Goal: Transaction & Acquisition: Purchase product/service

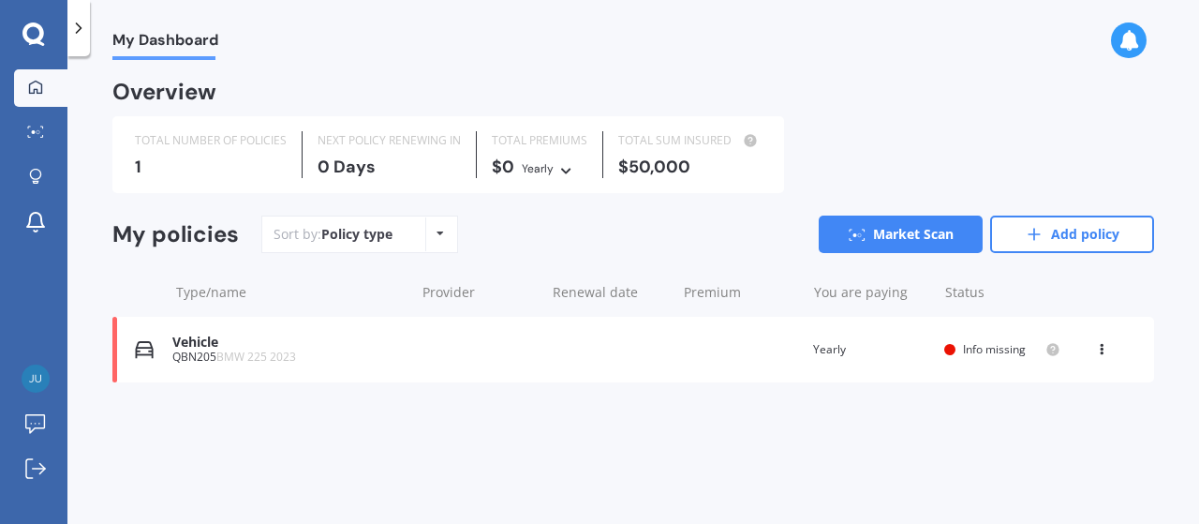
click at [437, 238] on icon at bounding box center [440, 233] width 7 height 11
click at [1129, 446] on div "My Dashboard Overview TOTAL NUMBER OF POLICIES 1 NEXT POLICY RENEWING [DATE] TO…" at bounding box center [633, 293] width 1132 height 467
click at [952, 344] on div "Info missing" at bounding box center [1002, 349] width 116 height 15
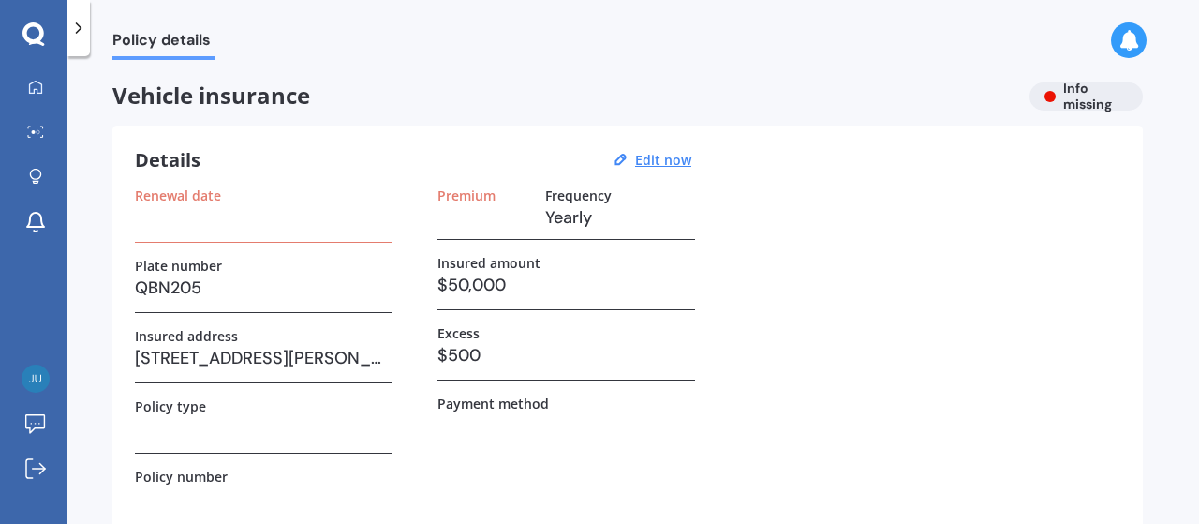
click at [449, 216] on h3 at bounding box center [483, 217] width 93 height 28
click at [457, 228] on h3 at bounding box center [483, 217] width 93 height 28
click at [462, 225] on h3 at bounding box center [483, 217] width 93 height 28
click at [458, 218] on h3 at bounding box center [483, 217] width 93 height 28
click at [462, 216] on h3 at bounding box center [483, 217] width 93 height 28
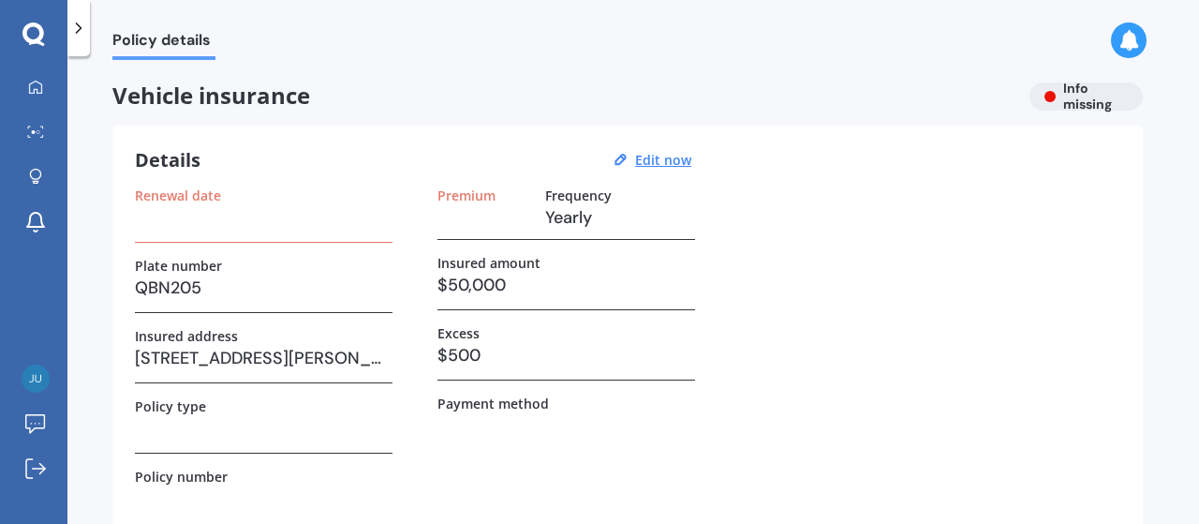
click at [461, 215] on h3 at bounding box center [483, 217] width 93 height 28
click at [462, 215] on h3 at bounding box center [483, 217] width 93 height 28
click at [464, 215] on h3 at bounding box center [483, 217] width 93 height 28
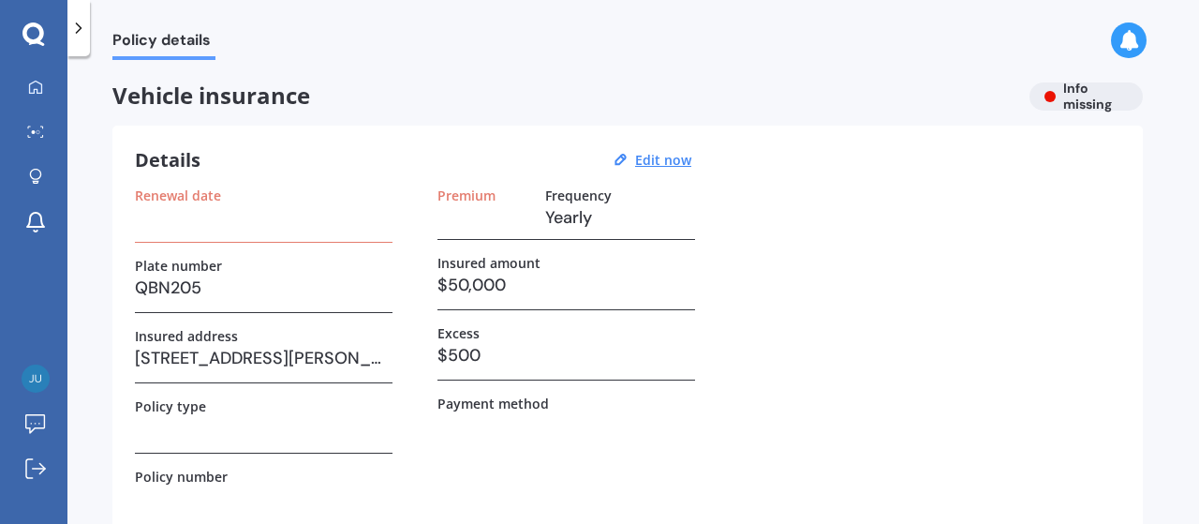
click at [463, 222] on h3 at bounding box center [483, 217] width 93 height 28
click at [462, 222] on h3 at bounding box center [483, 217] width 93 height 28
click at [250, 233] on div "Renewal date" at bounding box center [264, 214] width 258 height 55
click at [654, 160] on u "Edit now" at bounding box center [663, 160] width 56 height 18
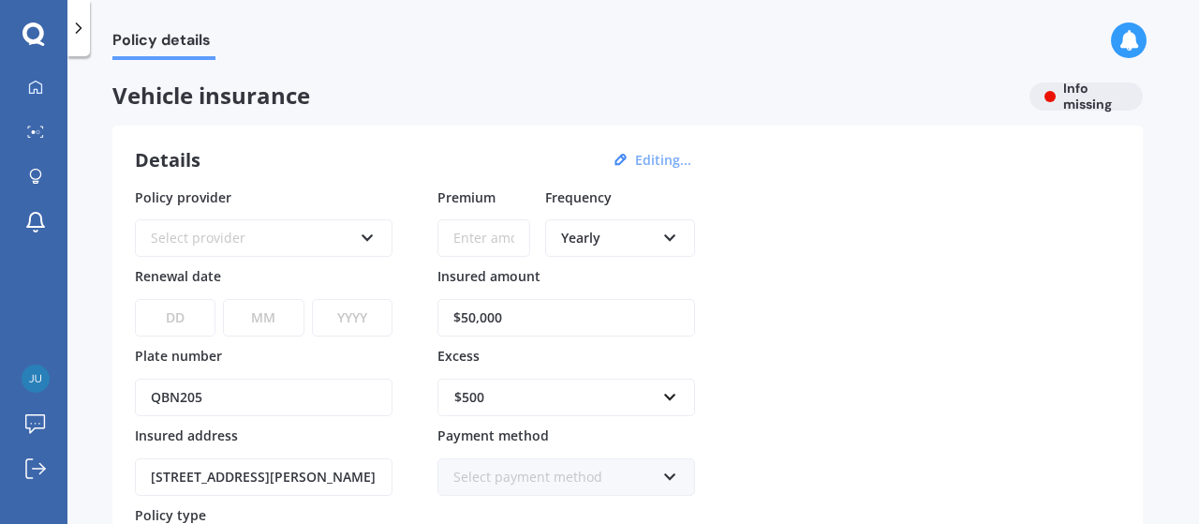
click at [490, 241] on input "Premium" at bounding box center [483, 237] width 93 height 37
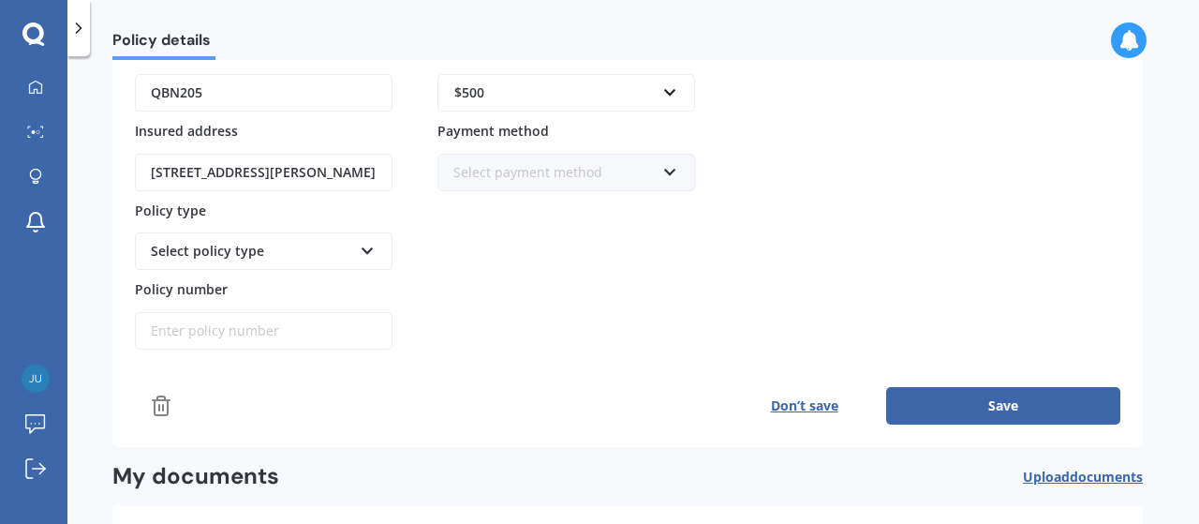
scroll to position [315, 0]
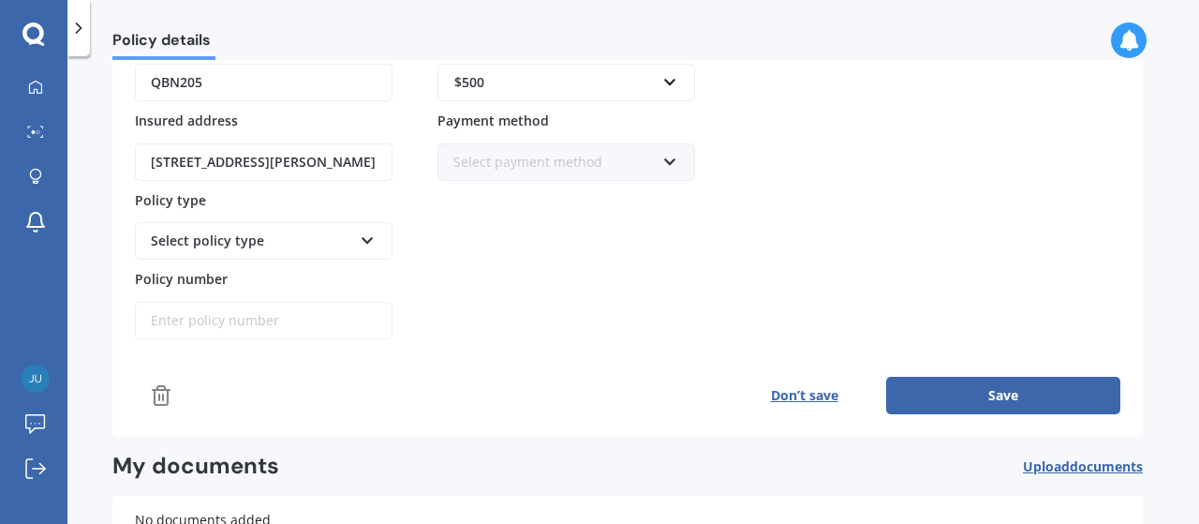
type input "$1,283.49"
click at [981, 399] on button "Save" at bounding box center [1003, 395] width 234 height 37
click at [29, 93] on icon at bounding box center [35, 87] width 15 height 15
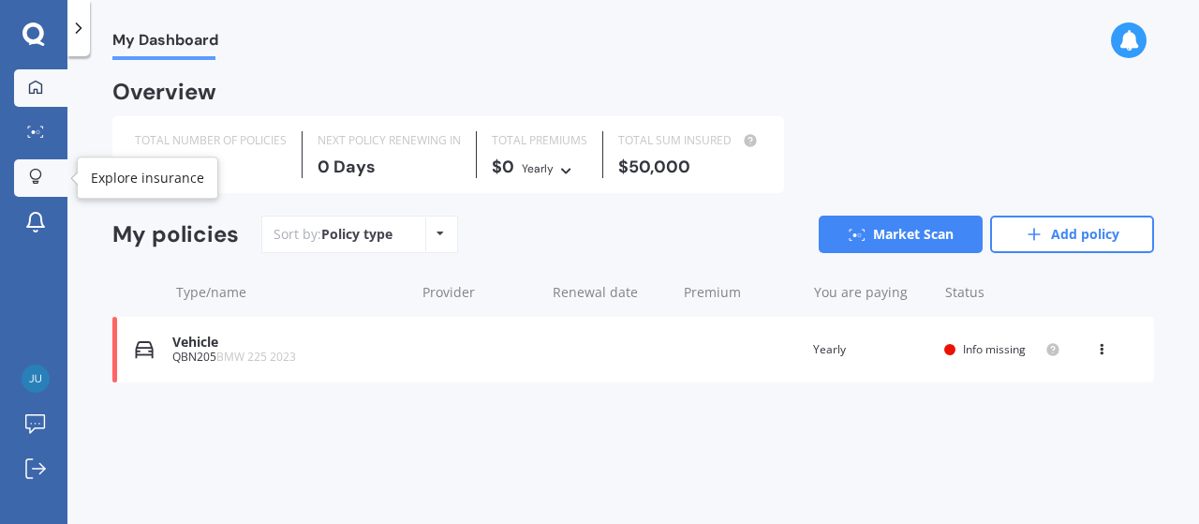
click at [35, 175] on icon at bounding box center [35, 177] width 13 height 16
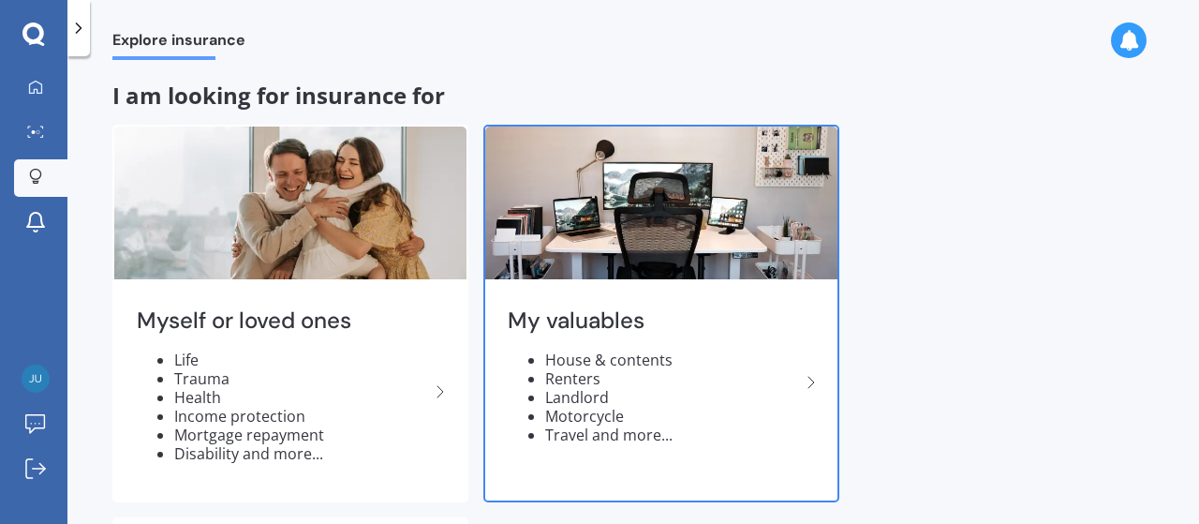
click at [630, 351] on li "House & contents" at bounding box center [672, 359] width 255 height 19
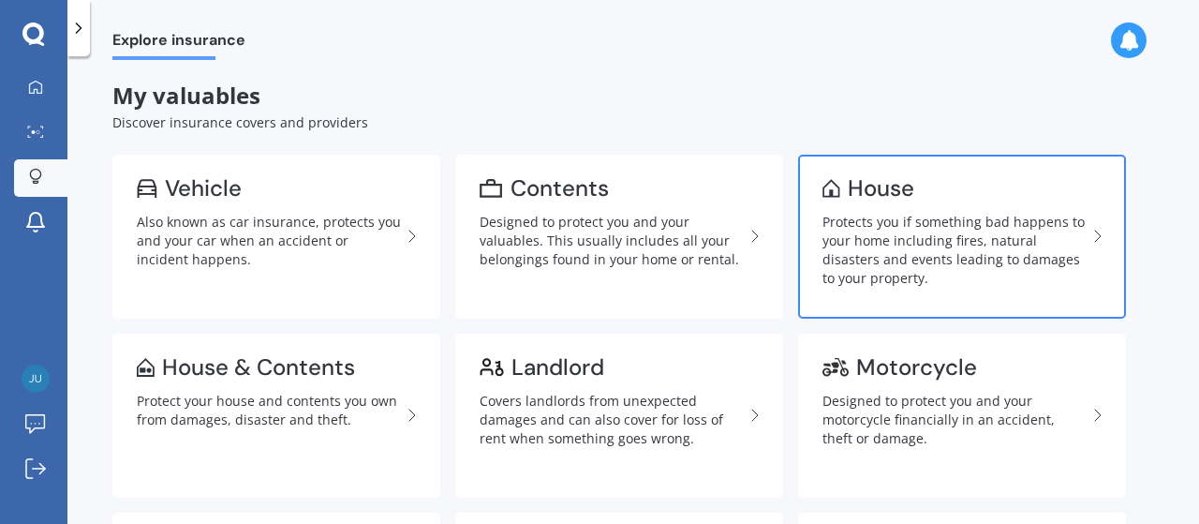
click at [866, 222] on div "Protects you if something bad happens to your home including fires, natural dis…" at bounding box center [955, 250] width 264 height 75
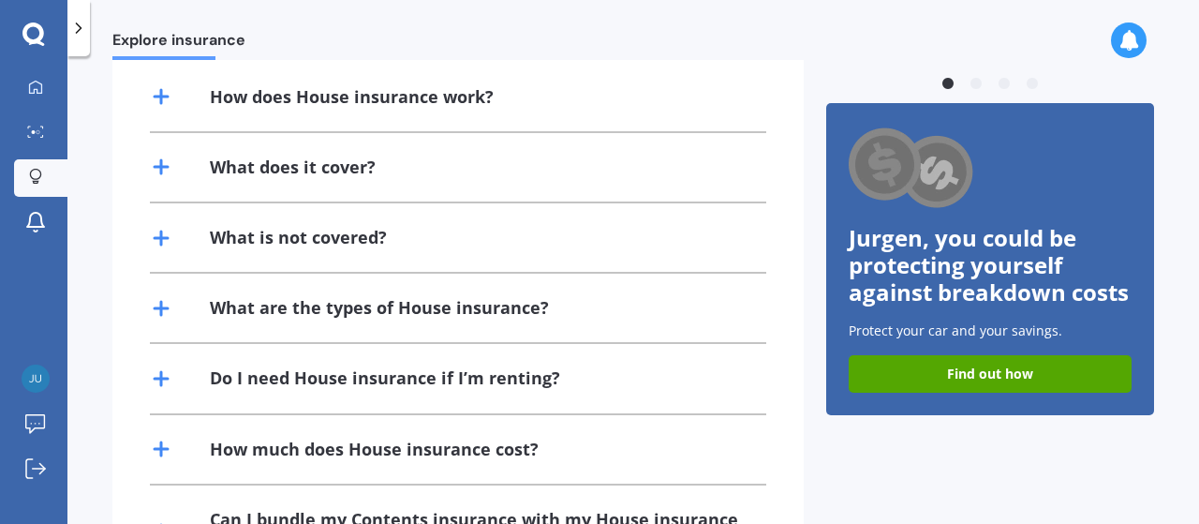
scroll to position [525, 0]
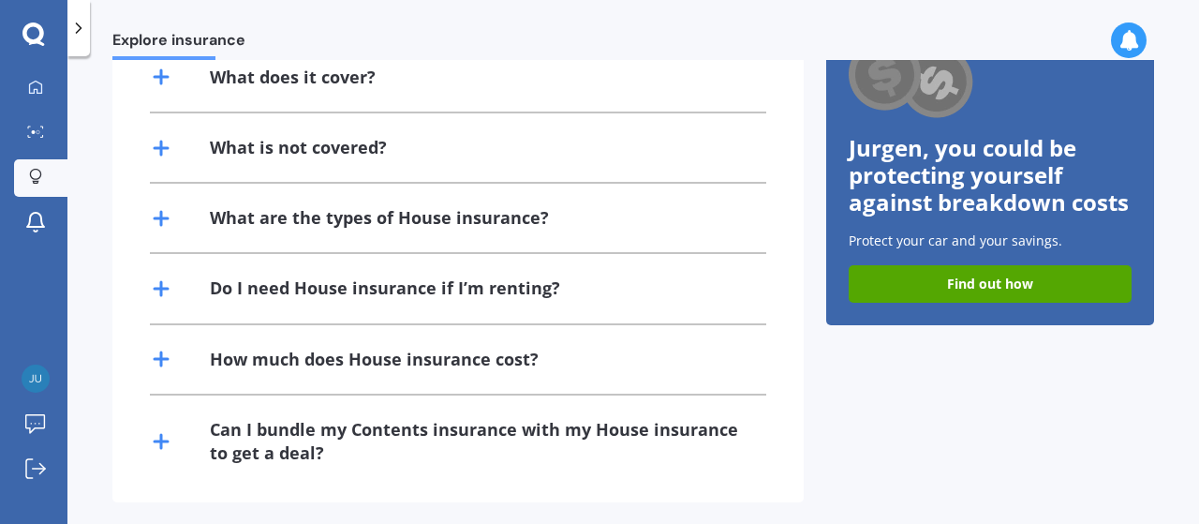
click at [496, 210] on div "What are the types of House insurance?" at bounding box center [379, 217] width 339 height 23
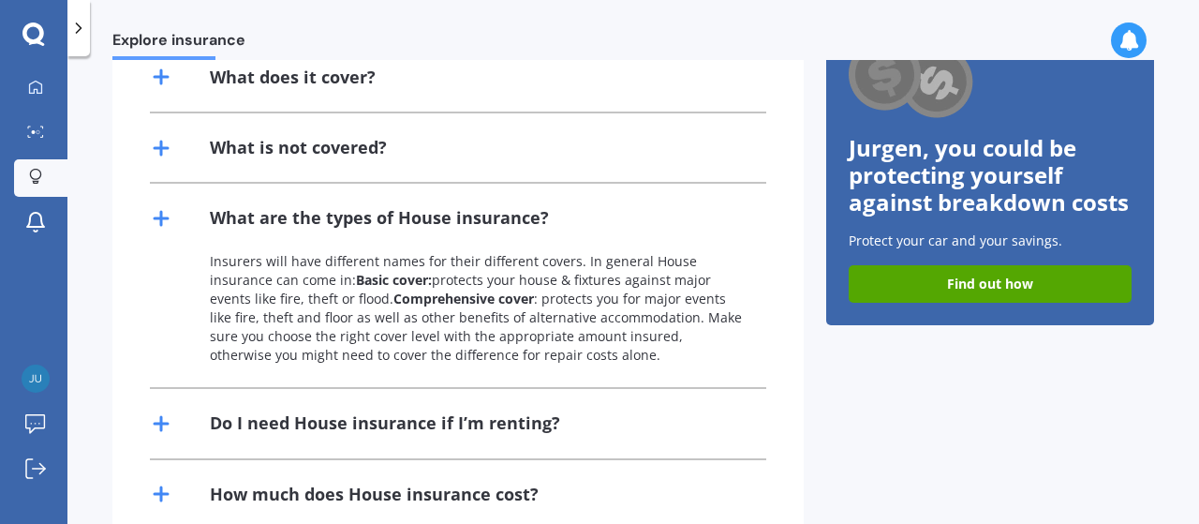
scroll to position [630, 0]
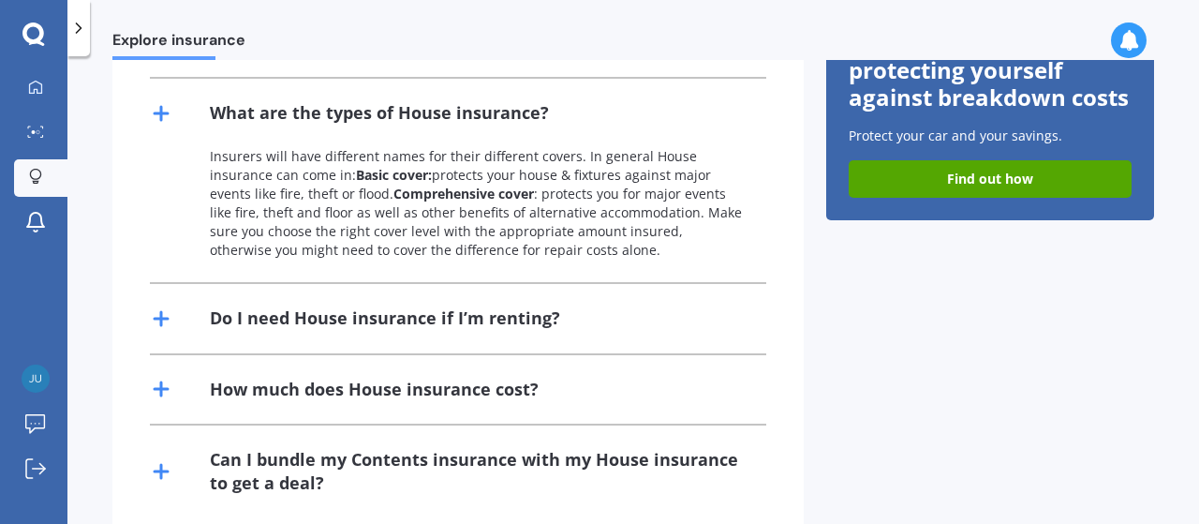
click at [415, 380] on div "How much does House insurance cost?" at bounding box center [374, 389] width 329 height 23
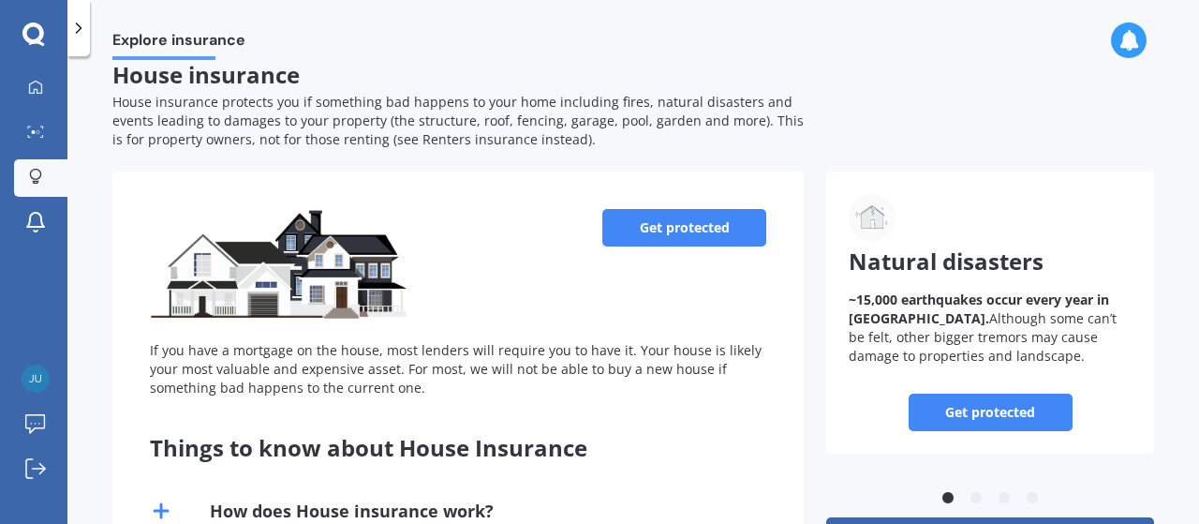
scroll to position [0, 0]
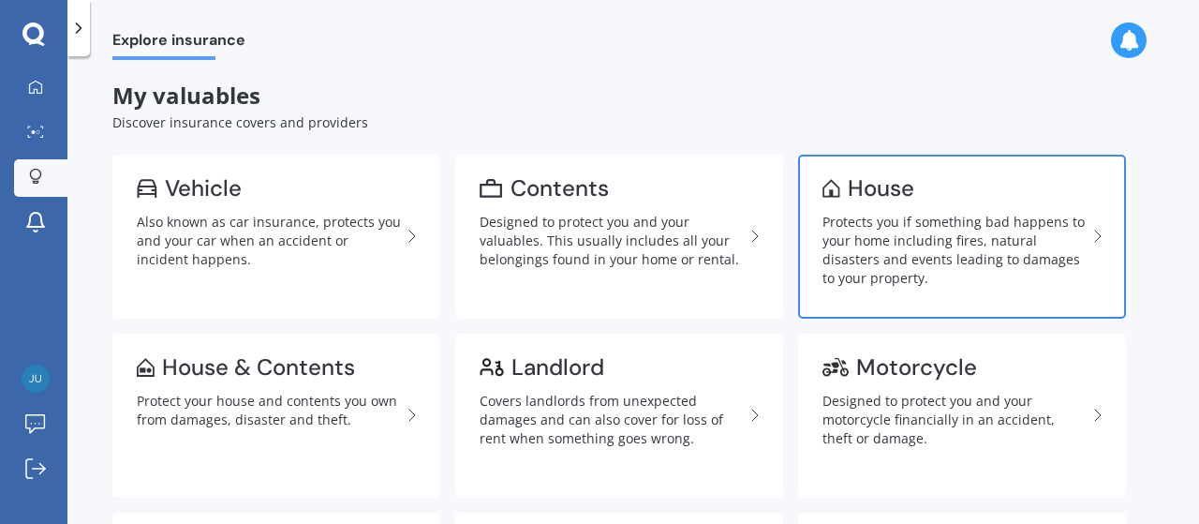
click at [942, 230] on div "Protects you if something bad happens to your home including fires, natural dis…" at bounding box center [955, 250] width 264 height 75
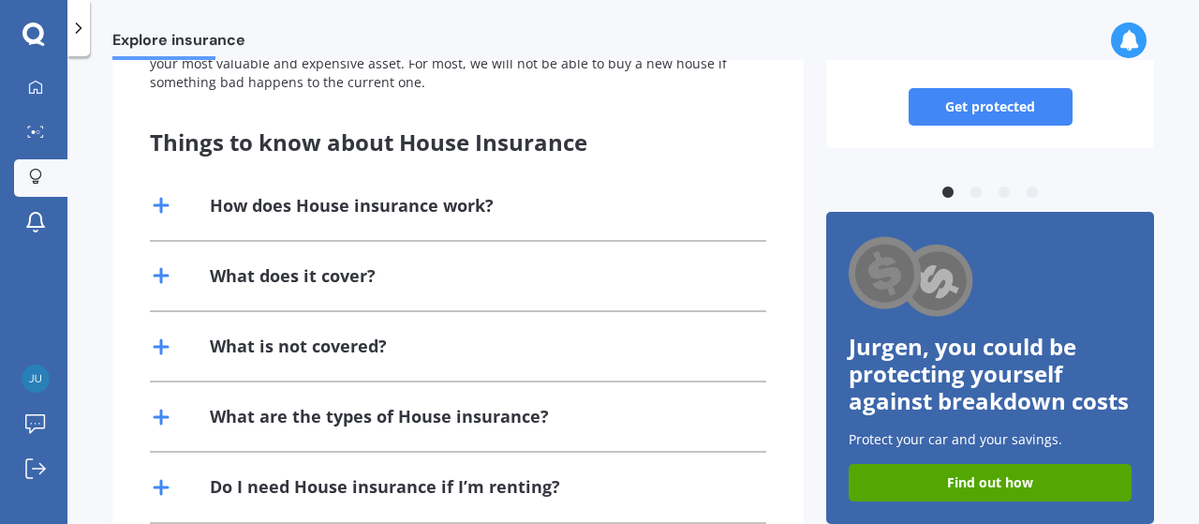
scroll to position [11, 0]
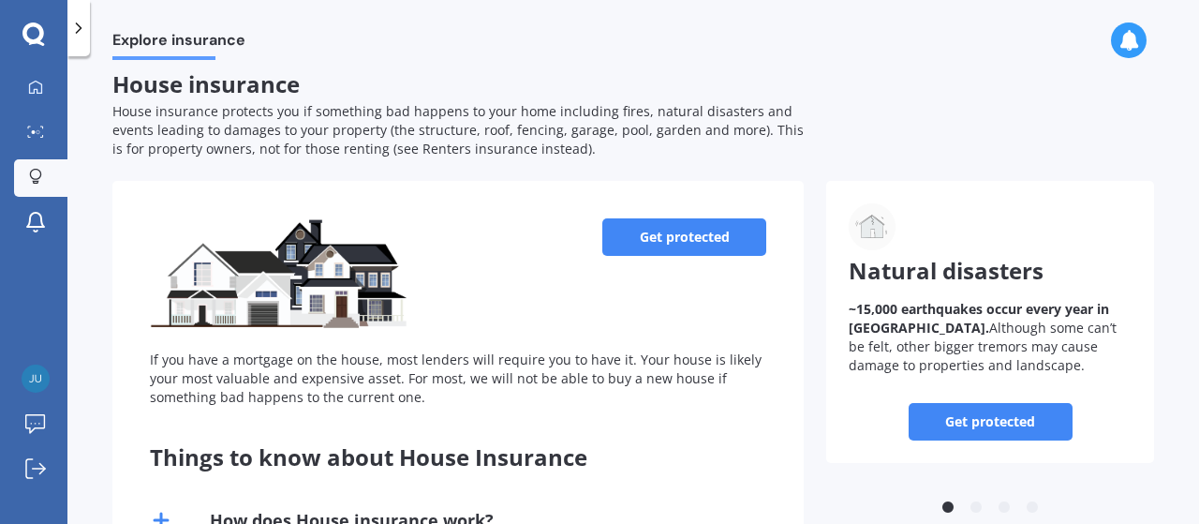
click at [654, 231] on link "Get protected" at bounding box center [684, 236] width 164 height 37
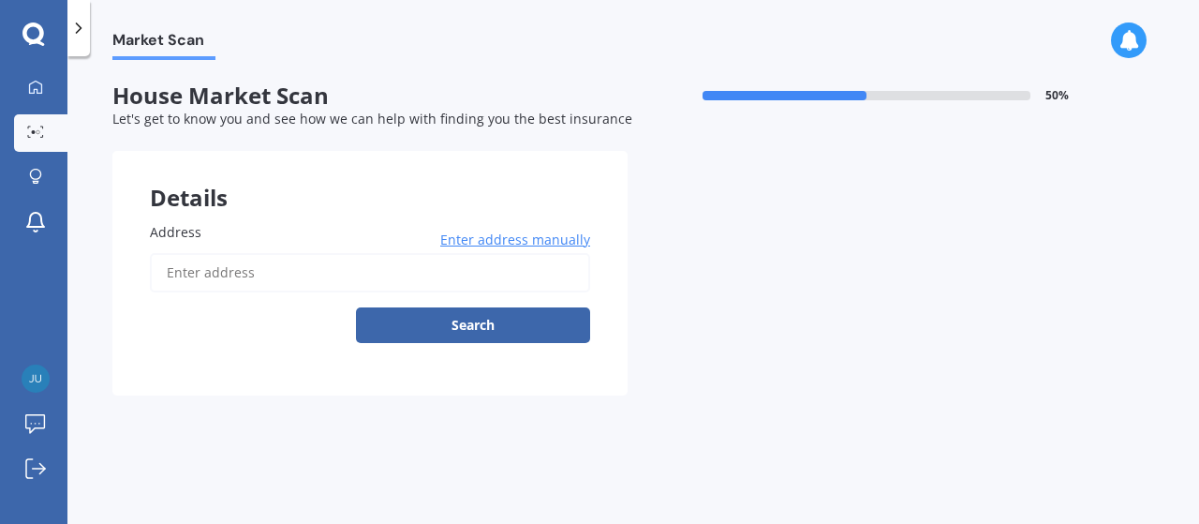
click at [239, 278] on input "Address" at bounding box center [370, 272] width 440 height 39
type input "[STREET_ADDRESS][PERSON_NAME]"
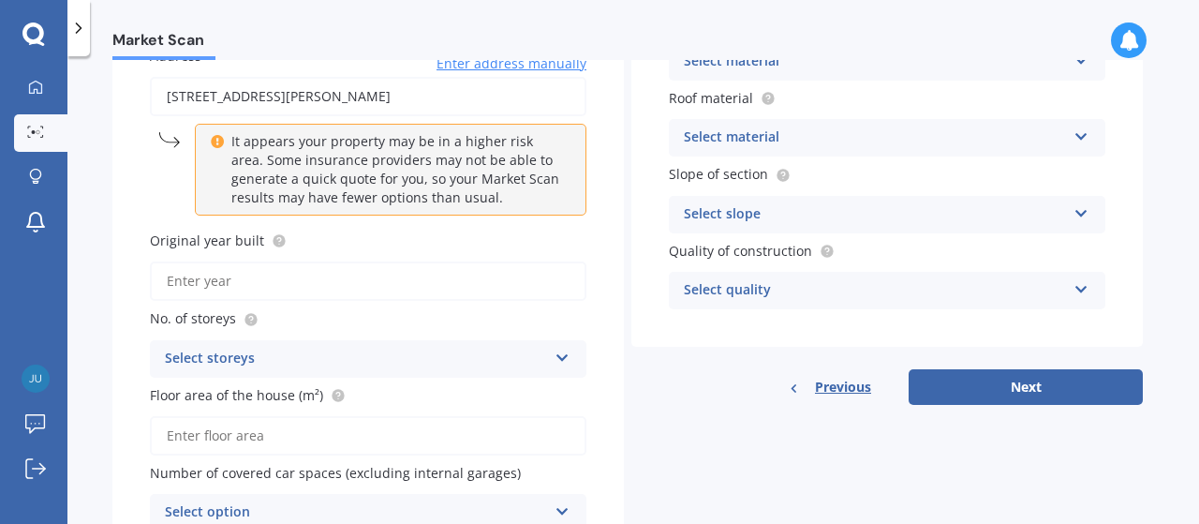
scroll to position [210, 0]
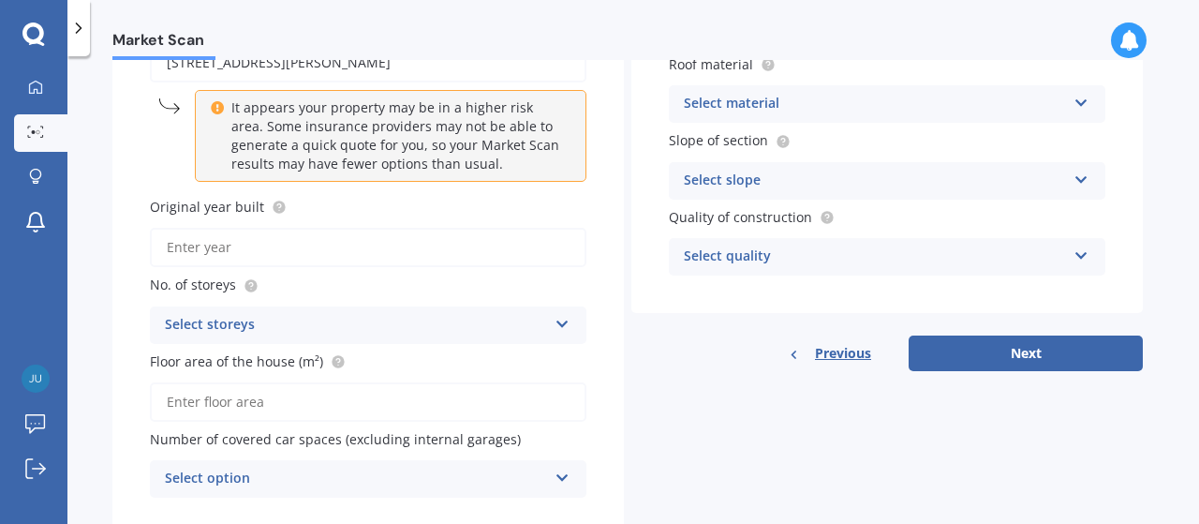
click at [293, 247] on input "Original year built" at bounding box center [368, 247] width 437 height 39
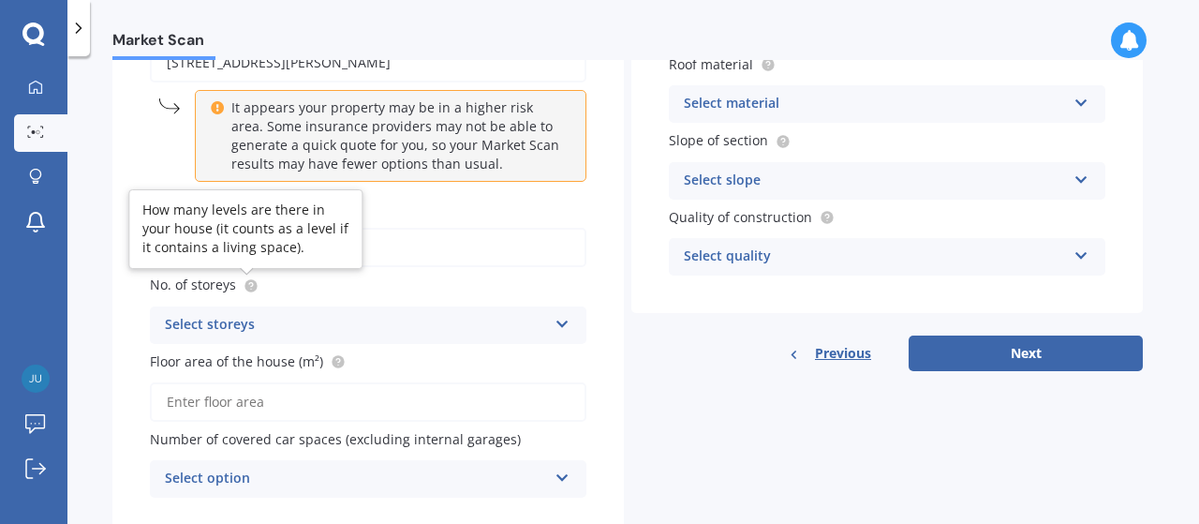
type input "1973"
click at [250, 286] on icon at bounding box center [251, 285] width 15 height 15
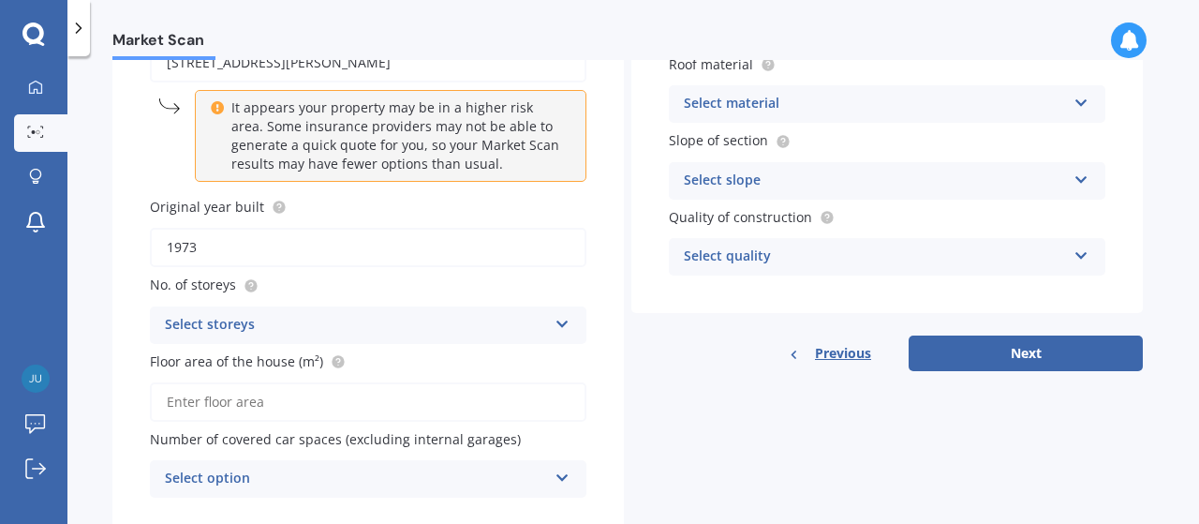
click at [251, 326] on div "Select storeys" at bounding box center [356, 325] width 382 height 22
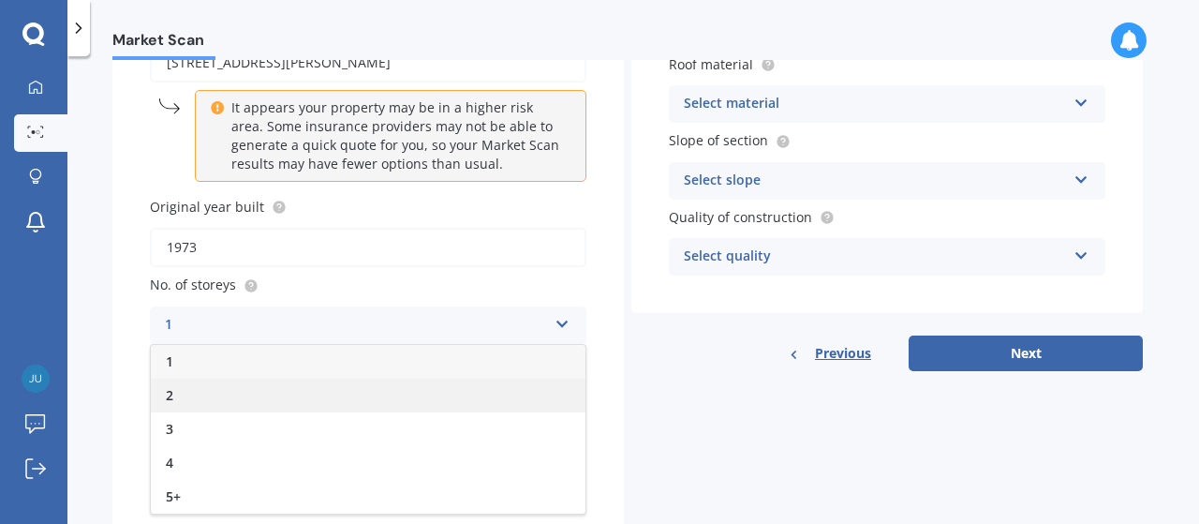
click at [200, 399] on div "2" at bounding box center [368, 395] width 435 height 34
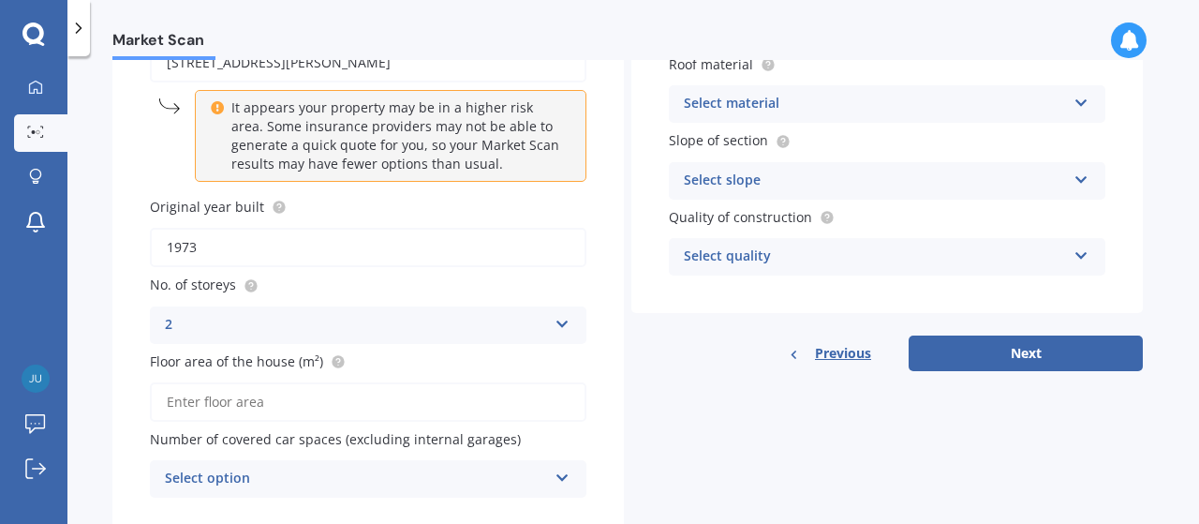
click at [301, 402] on input "Floor area of the house (m²)" at bounding box center [368, 401] width 437 height 39
type input "133"
click at [306, 459] on div "Number of covered car spaces (excluding internal garages) Select option 0 1 2 3…" at bounding box center [368, 463] width 437 height 68
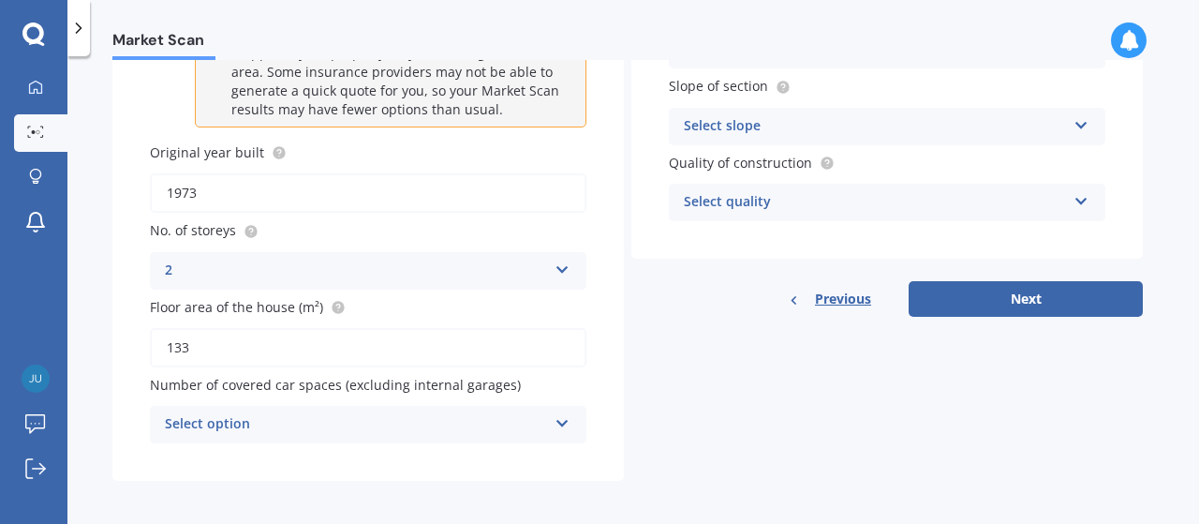
scroll to position [270, 0]
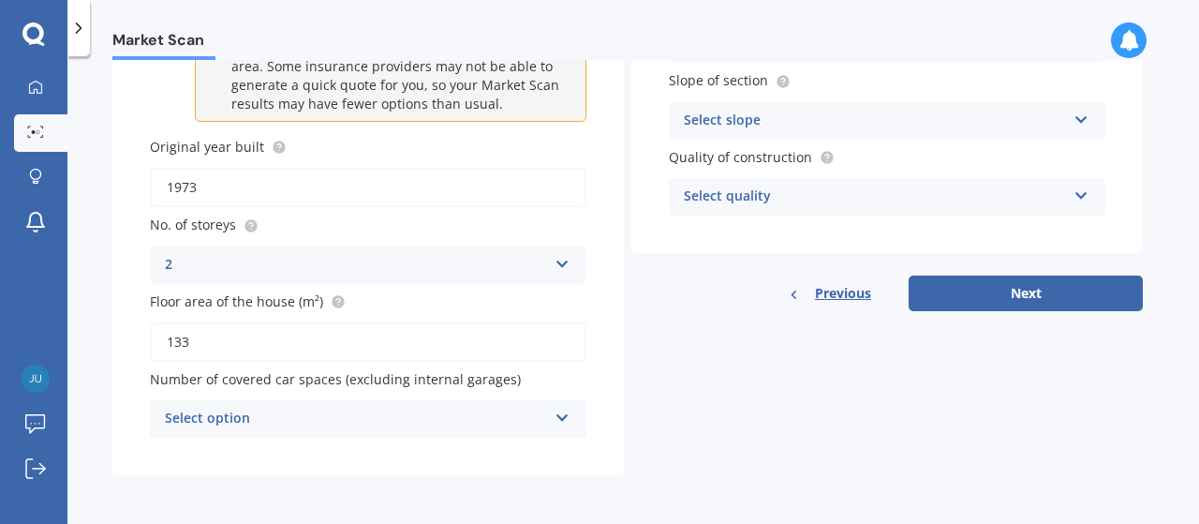
click at [565, 420] on icon at bounding box center [563, 414] width 16 height 13
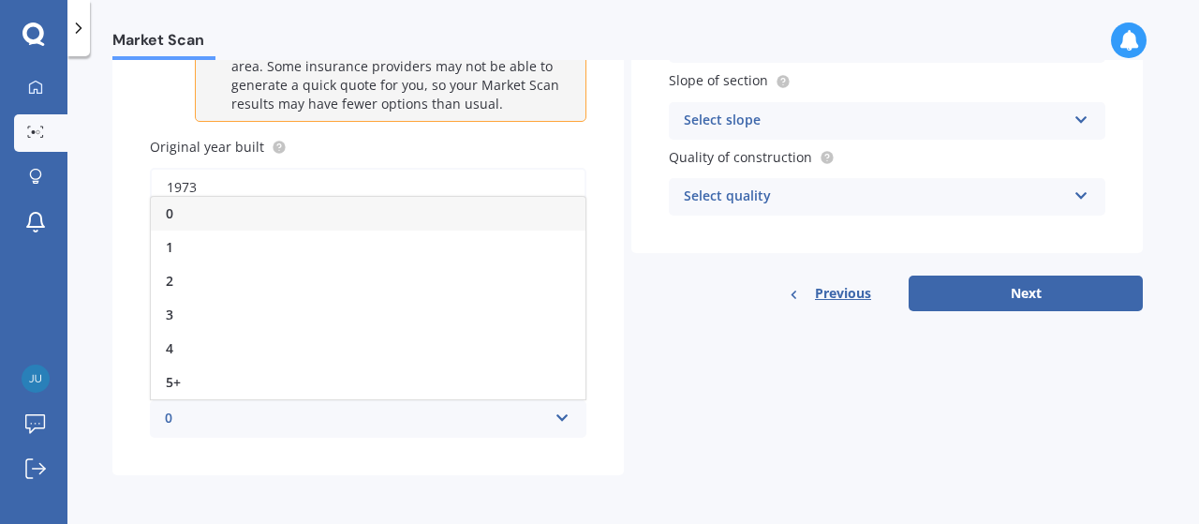
click at [222, 215] on div "0" at bounding box center [368, 214] width 435 height 34
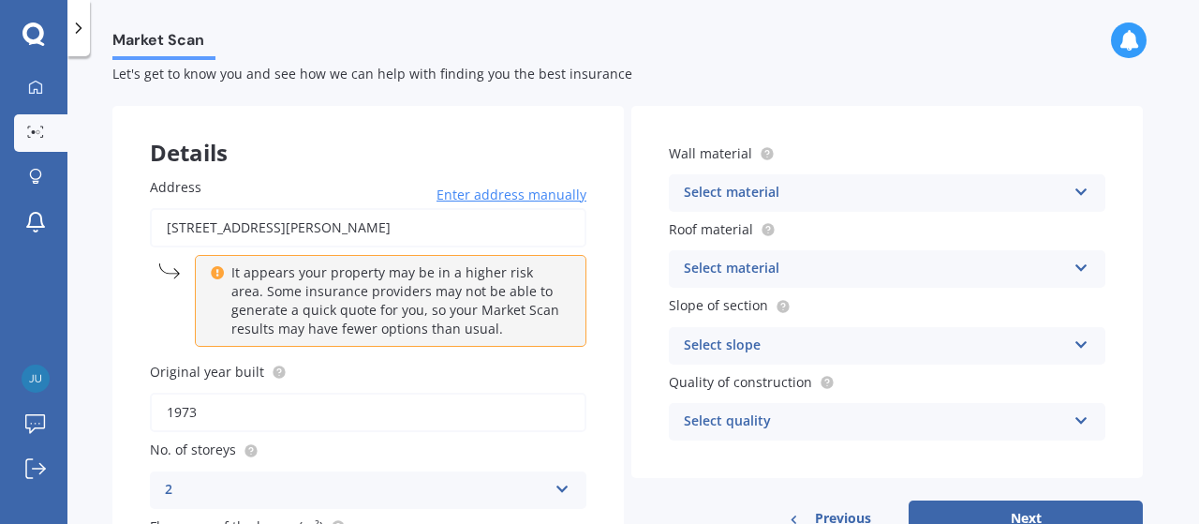
scroll to position [0, 0]
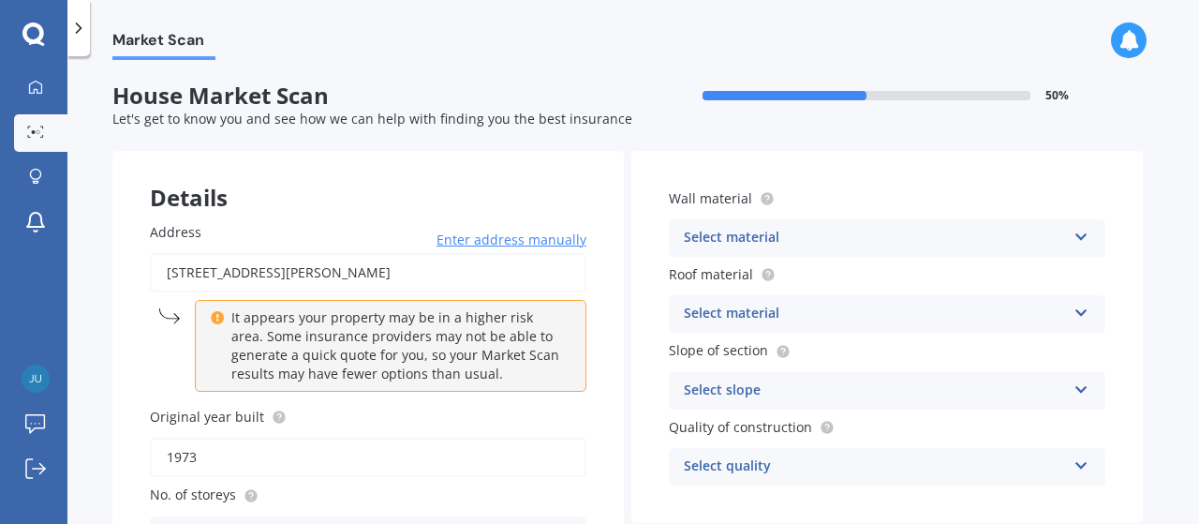
click at [1082, 237] on icon at bounding box center [1082, 233] width 16 height 13
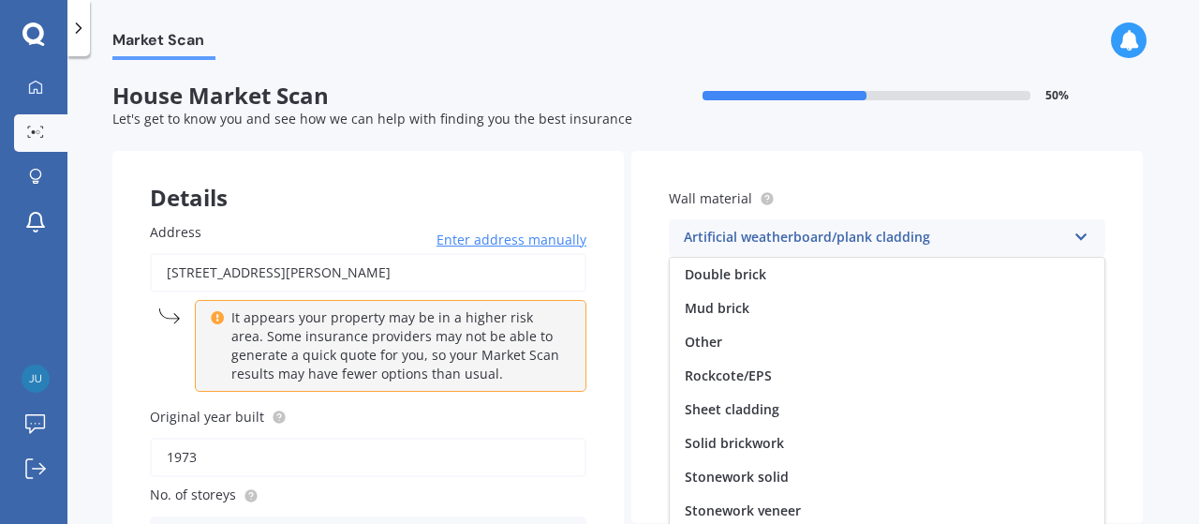
scroll to position [105, 0]
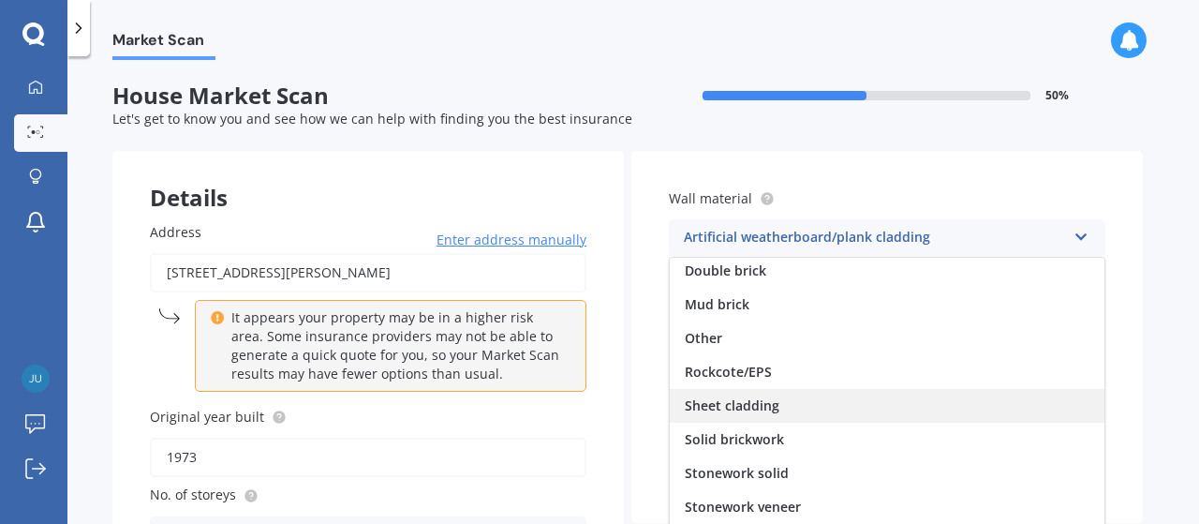
click at [764, 400] on span "Sheet cladding" at bounding box center [732, 405] width 95 height 18
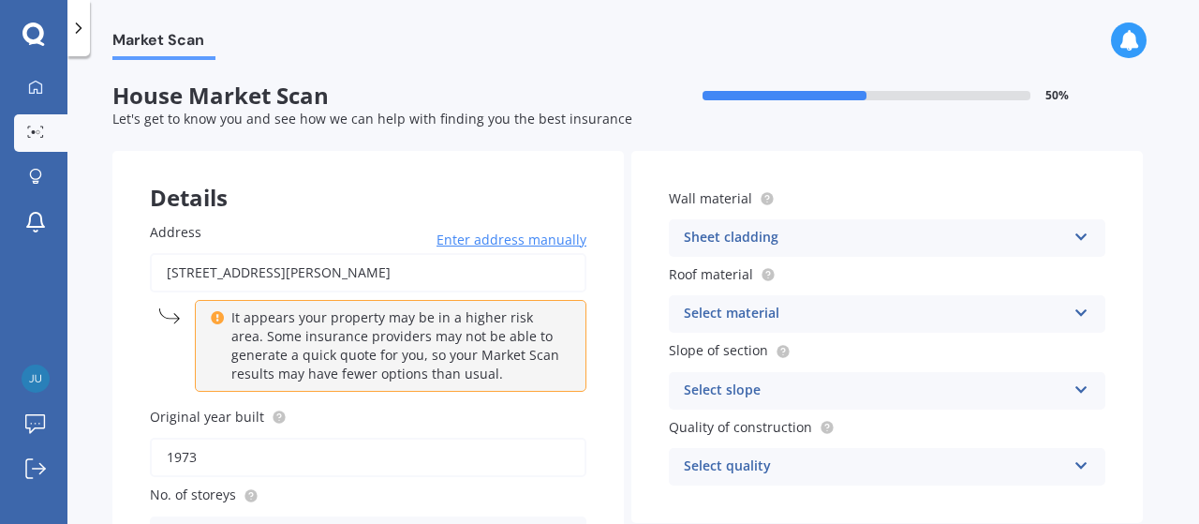
click at [849, 316] on div "Select material" at bounding box center [875, 314] width 382 height 22
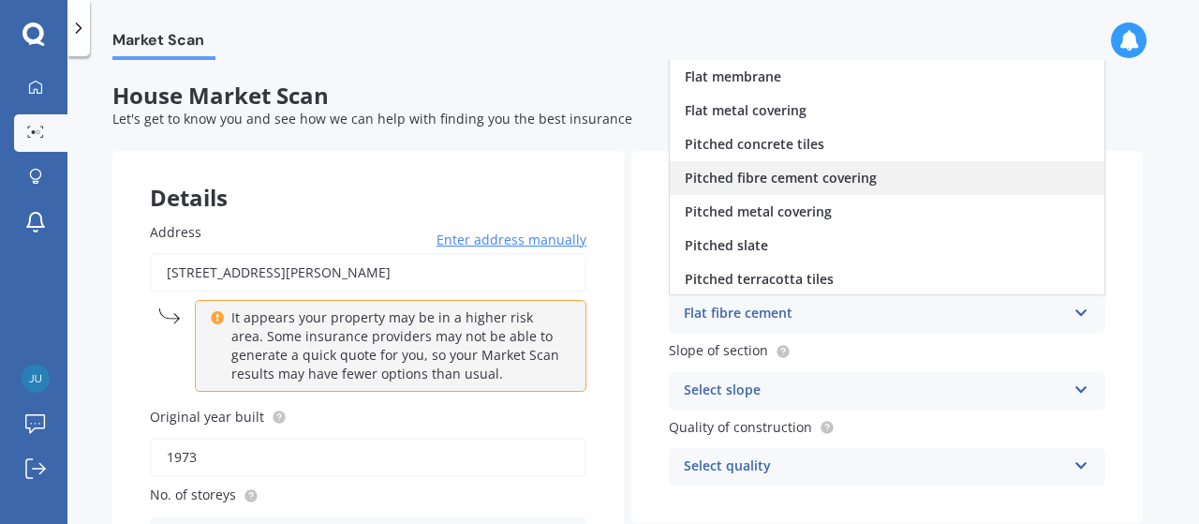
click at [750, 184] on span "Pitched fibre cement covering" at bounding box center [781, 178] width 192 height 18
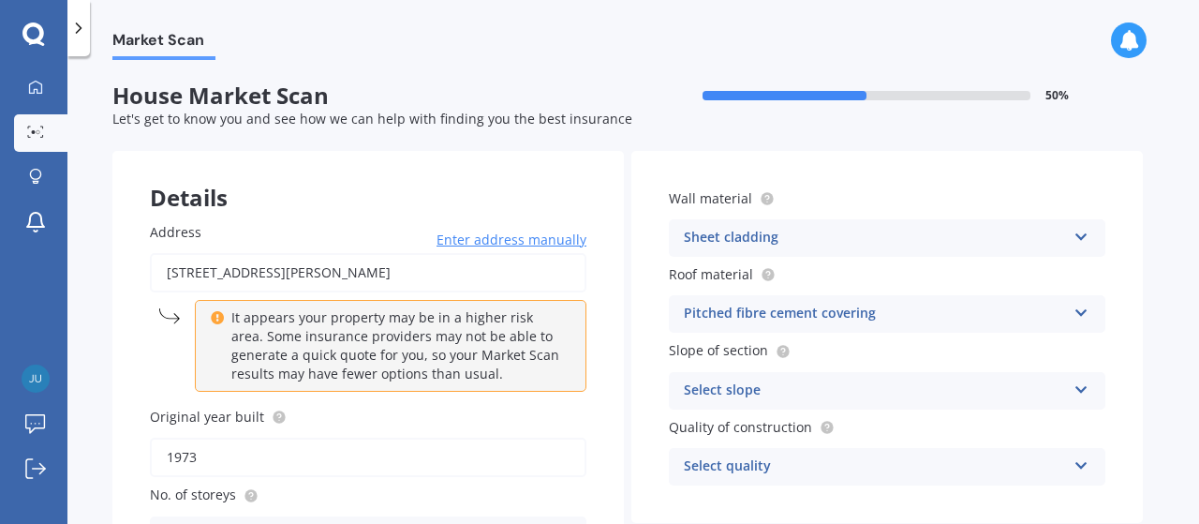
click at [1078, 310] on icon at bounding box center [1082, 309] width 16 height 13
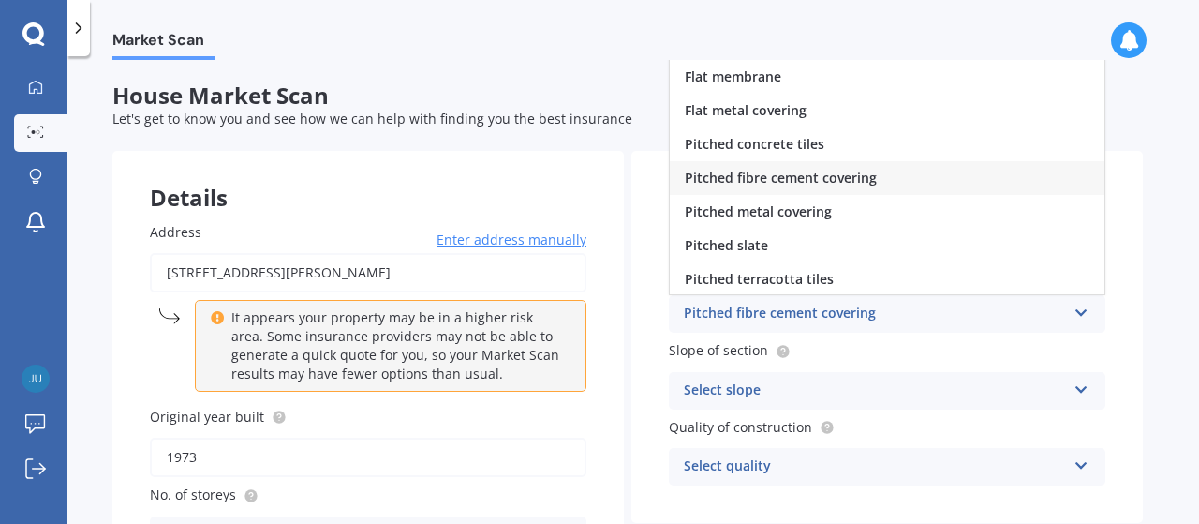
click at [859, 379] on div "Select slope Flat or gentle slope (up to about 5°) Moderate slope (about 15°) S…" at bounding box center [887, 390] width 437 height 37
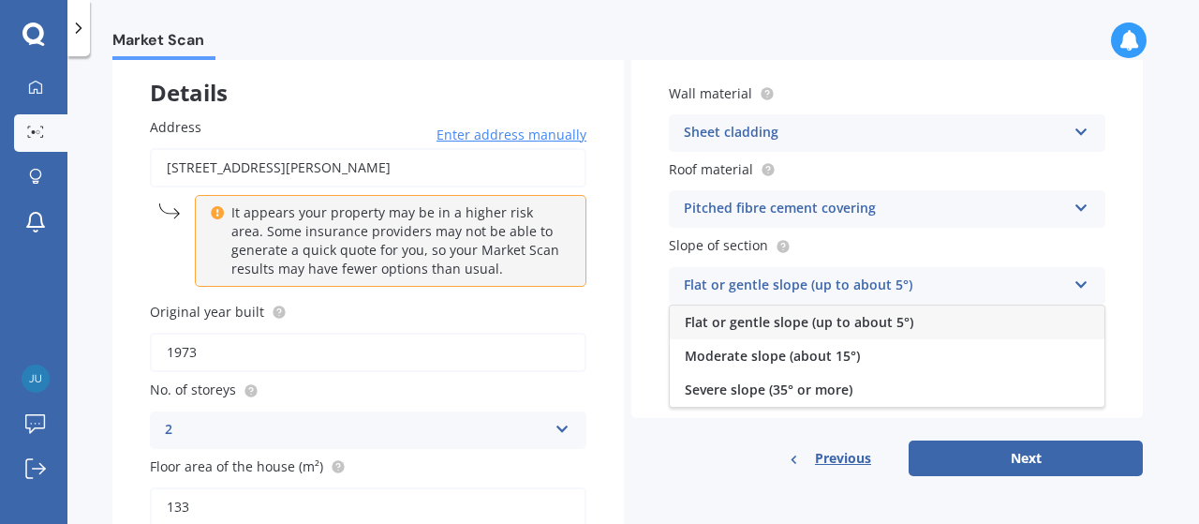
click at [754, 322] on span "Flat or gentle slope (up to about 5°)" at bounding box center [799, 322] width 229 height 18
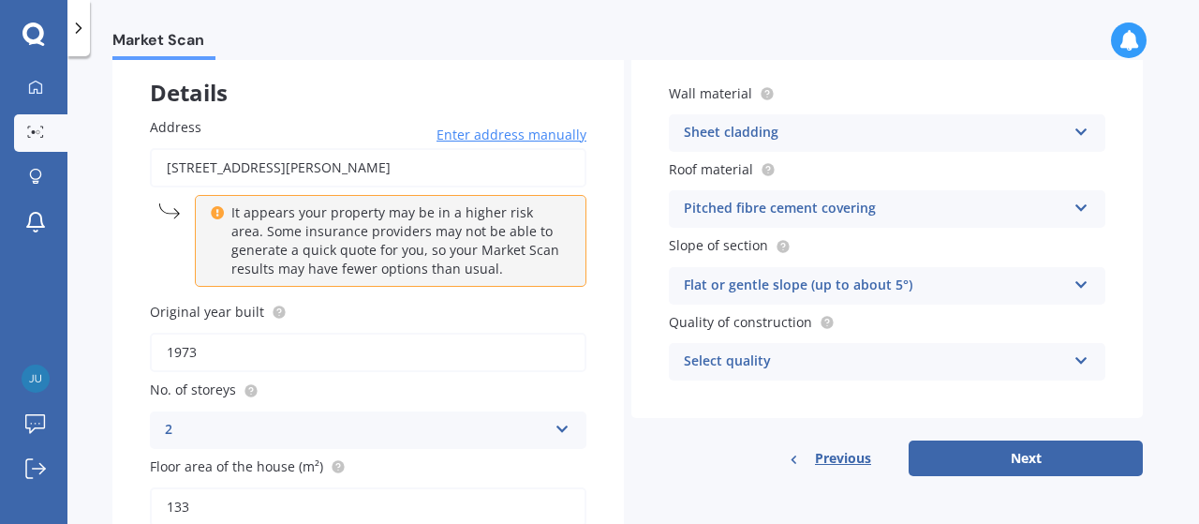
click at [927, 363] on div "Select quality" at bounding box center [875, 361] width 382 height 22
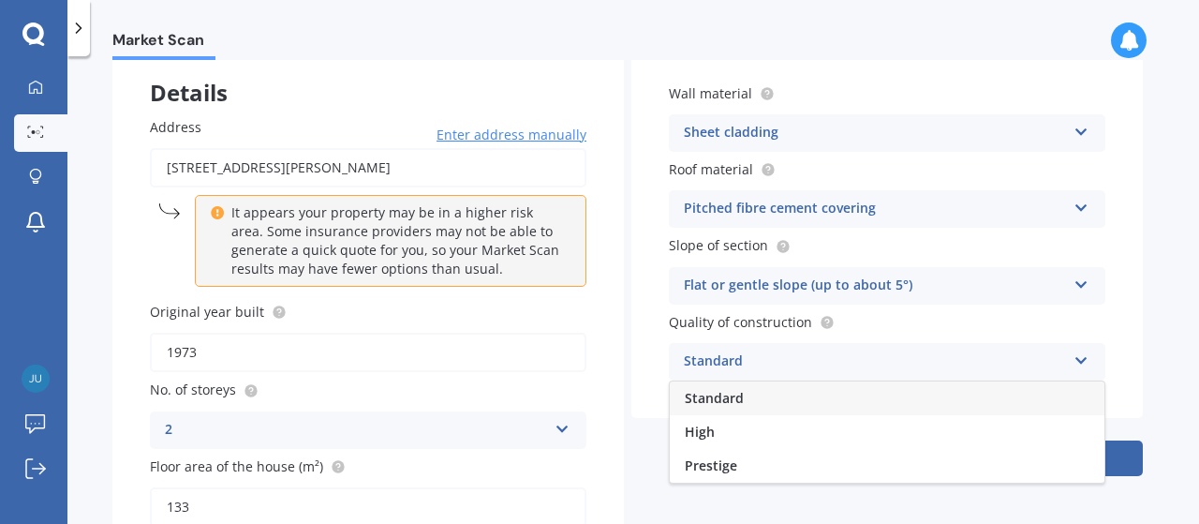
scroll to position [210, 0]
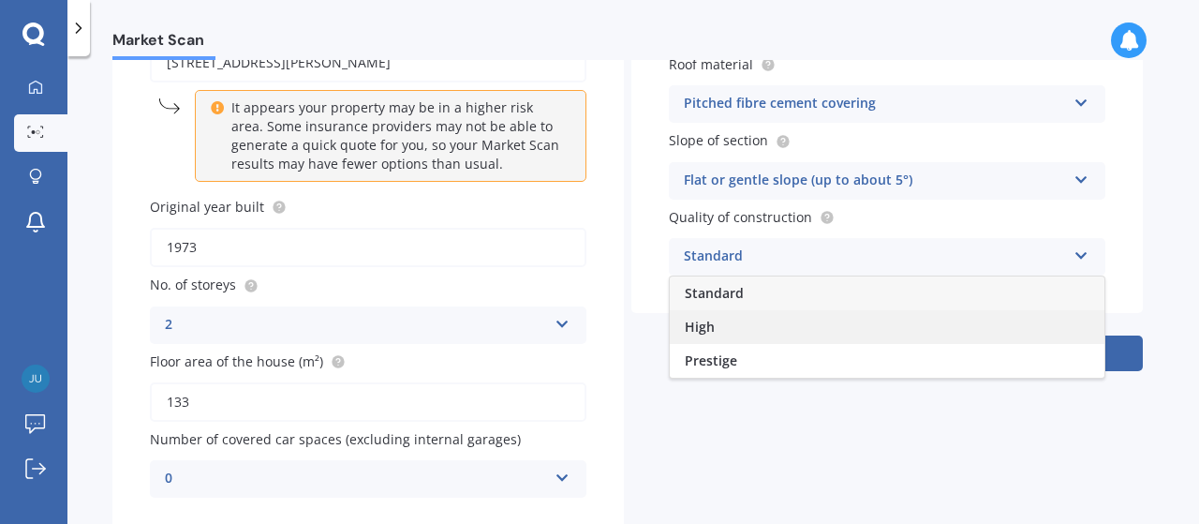
click at [702, 329] on span "High" at bounding box center [700, 327] width 30 height 18
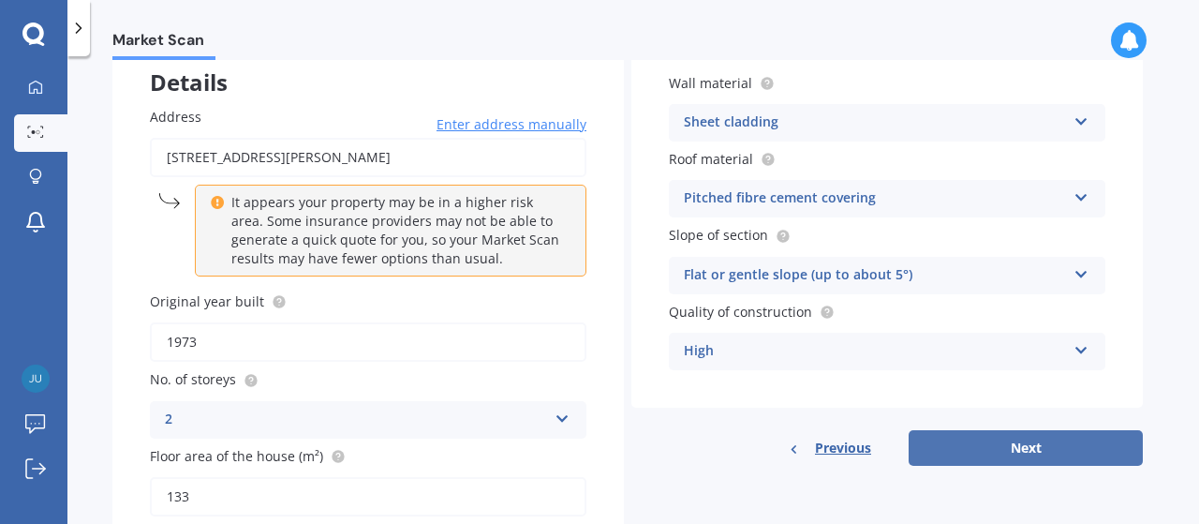
scroll to position [105, 0]
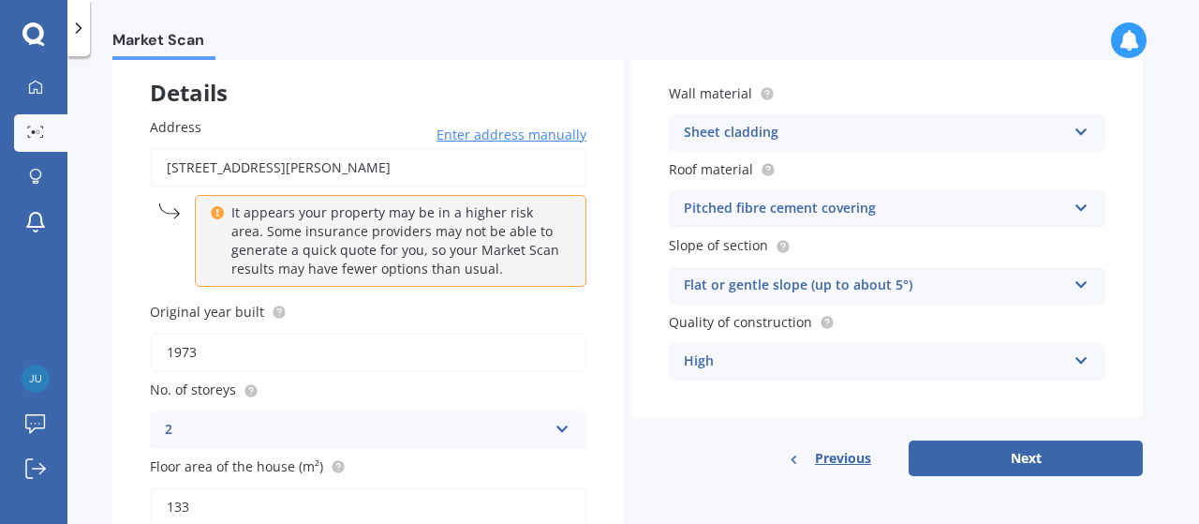
click at [795, 207] on div "Pitched fibre cement covering" at bounding box center [875, 209] width 382 height 22
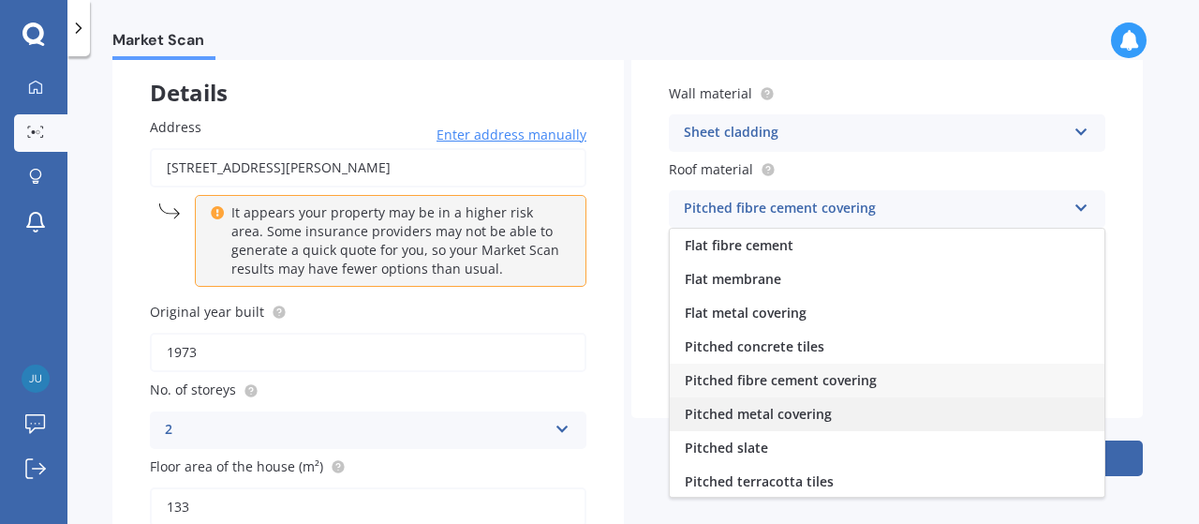
click at [734, 411] on span "Pitched metal covering" at bounding box center [758, 414] width 147 height 18
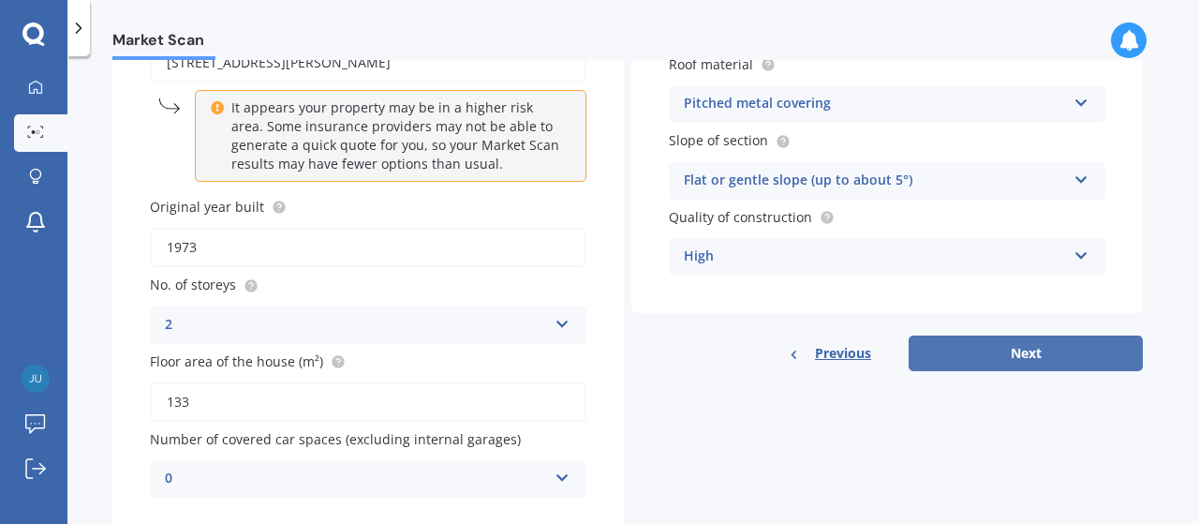
click at [942, 364] on button "Next" at bounding box center [1026, 353] width 234 height 36
select select "10"
select select "04"
select select "1957"
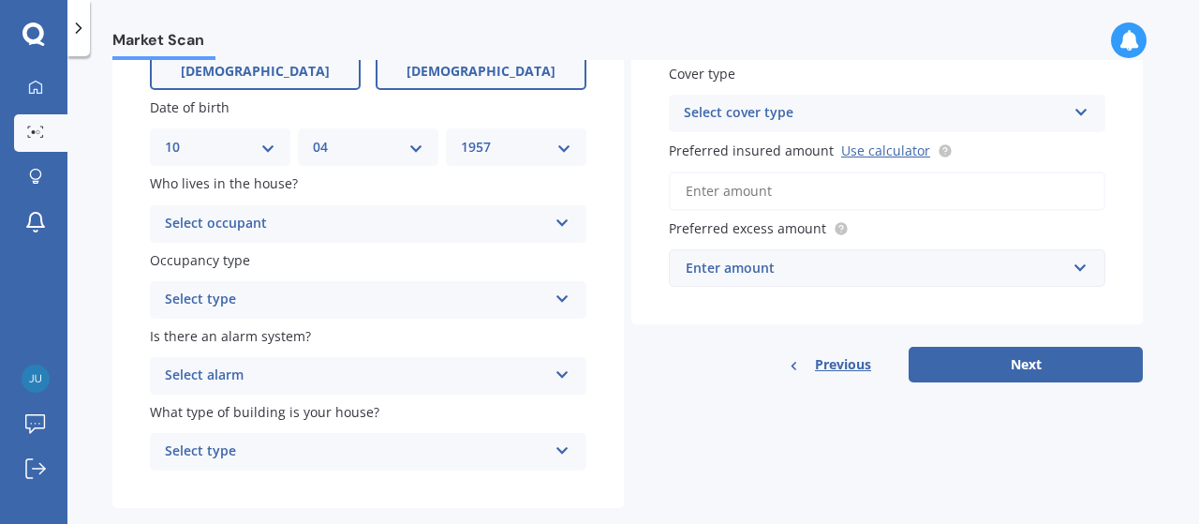
scroll to position [210, 0]
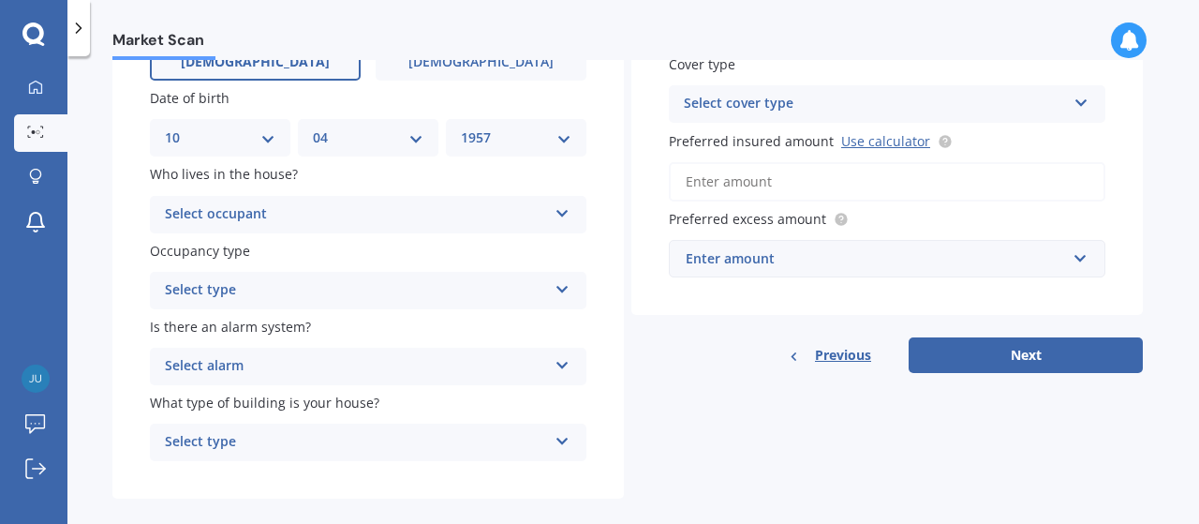
click at [331, 215] on div "Select occupant" at bounding box center [356, 214] width 382 height 22
click at [205, 255] on span "Owner" at bounding box center [187, 251] width 42 height 18
click at [565, 288] on icon at bounding box center [563, 285] width 16 height 13
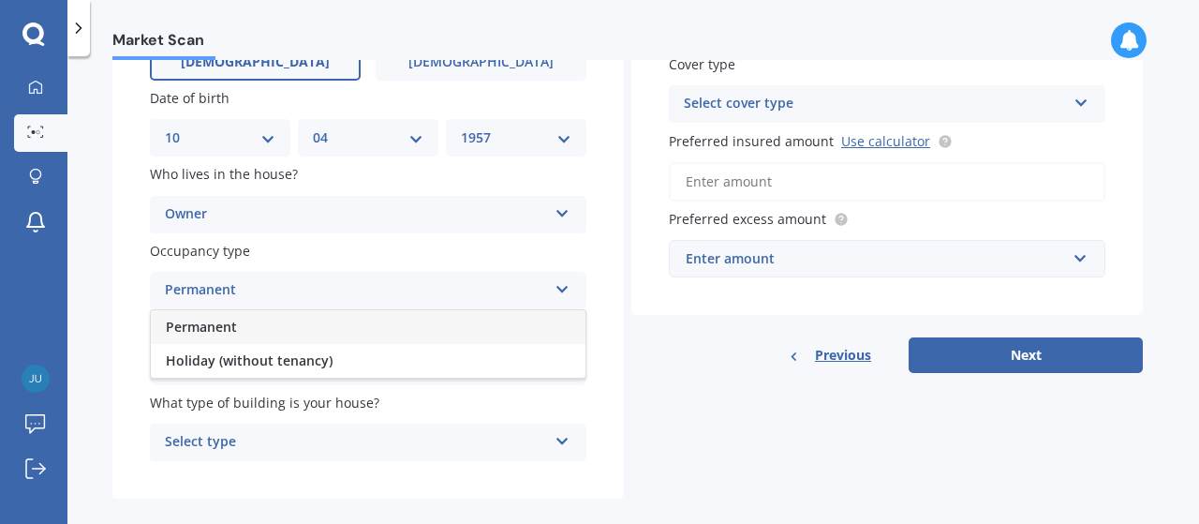
click at [543, 323] on div "Permanent" at bounding box center [368, 327] width 435 height 34
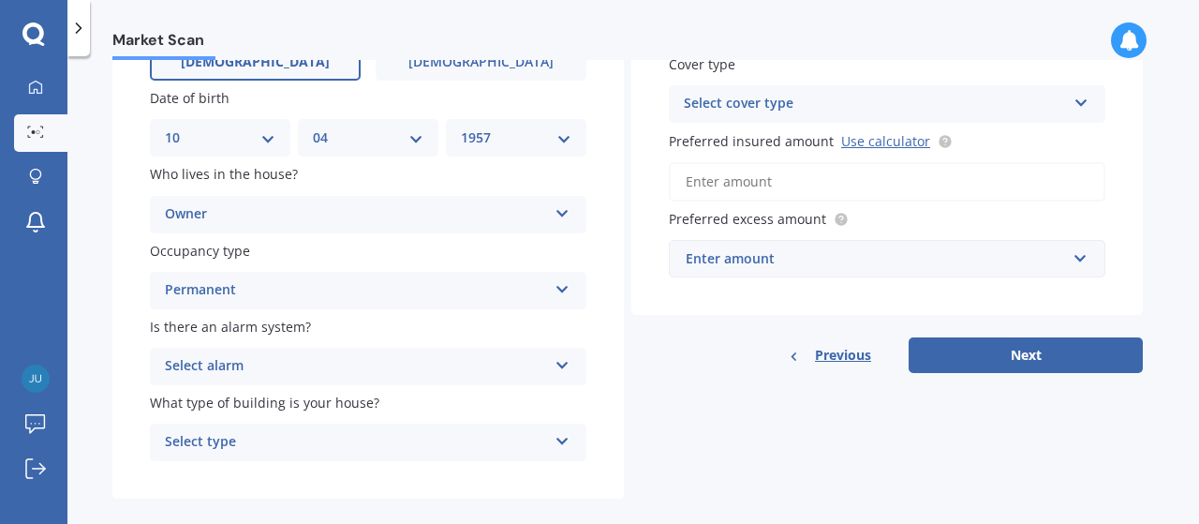
click at [563, 362] on icon at bounding box center [563, 361] width 16 height 13
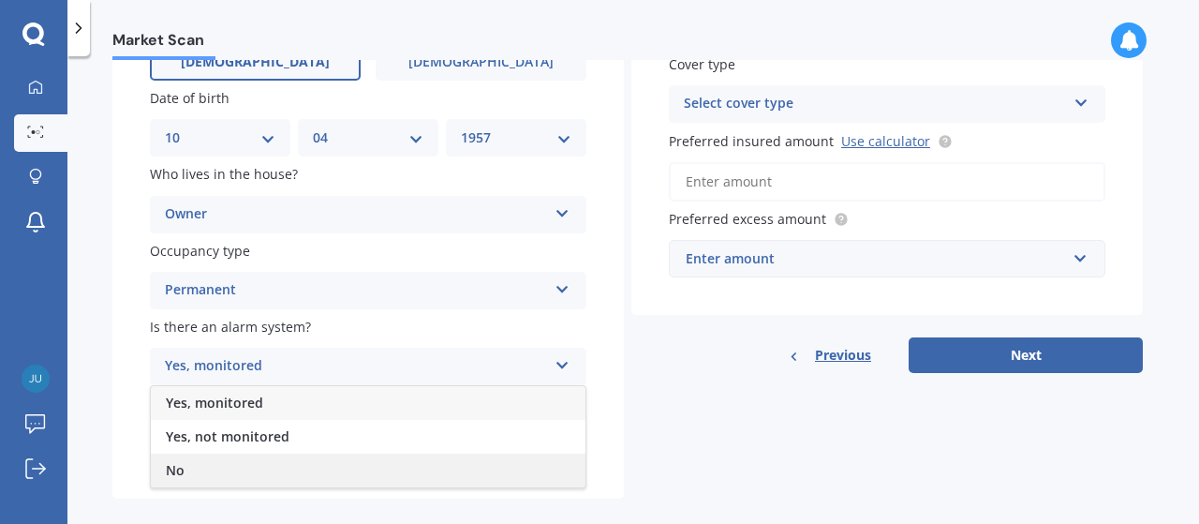
click at [172, 472] on span "No" at bounding box center [175, 470] width 19 height 18
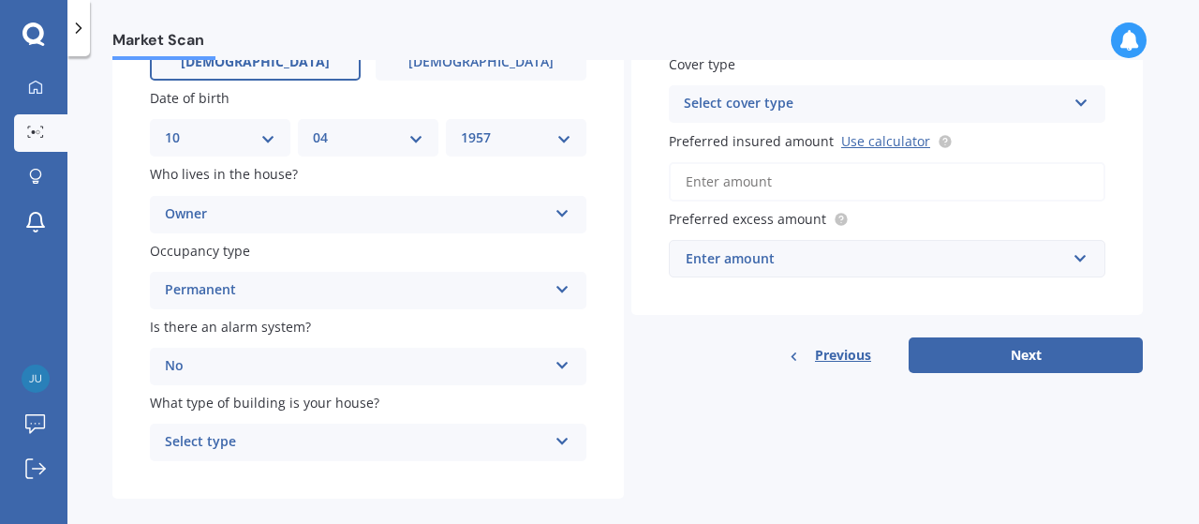
click at [272, 437] on div "Select type" at bounding box center [356, 442] width 382 height 22
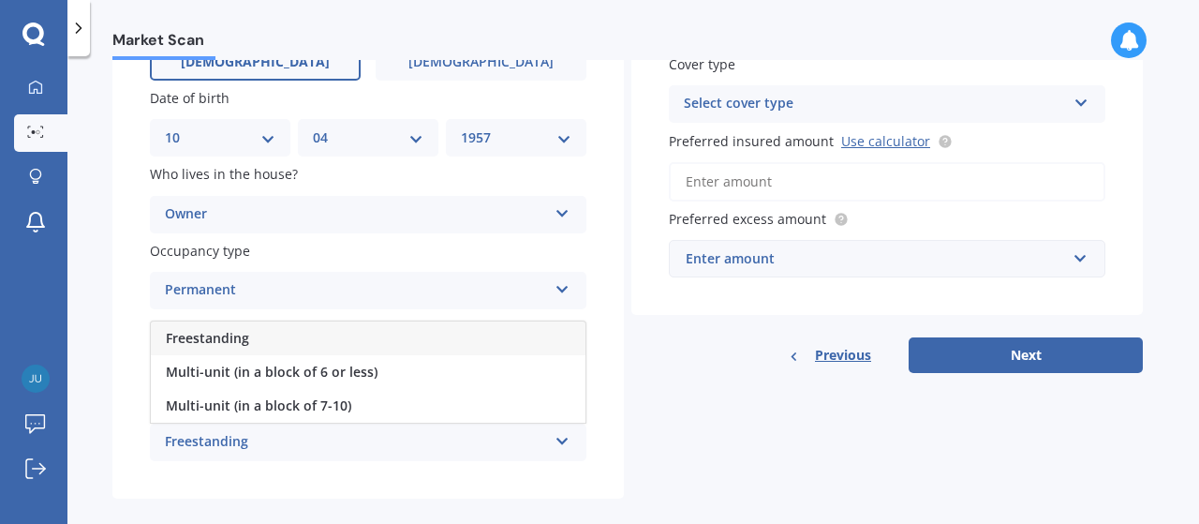
click at [233, 336] on span "Freestanding" at bounding box center [207, 338] width 83 height 18
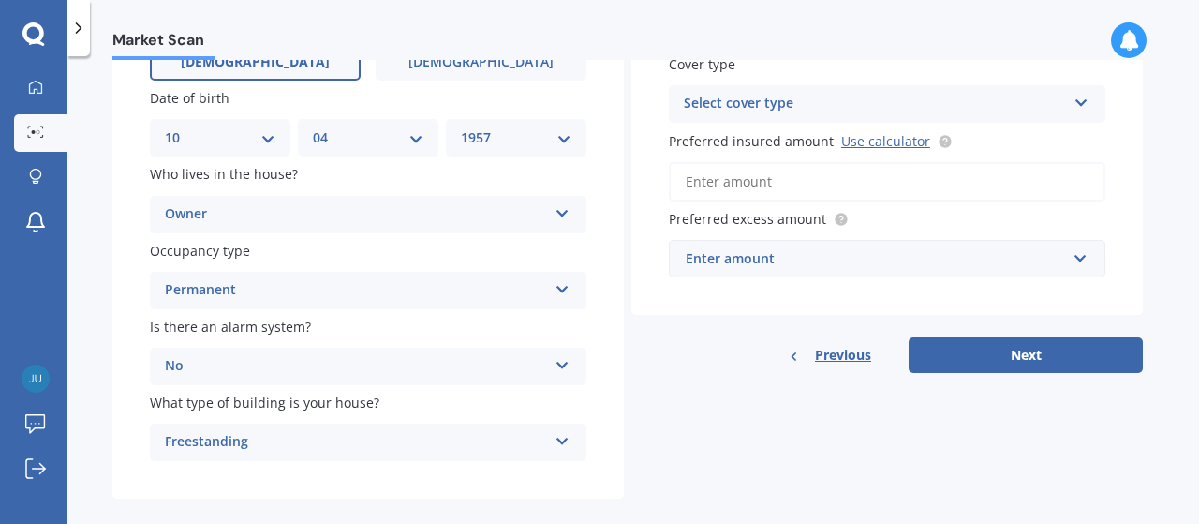
click at [1084, 101] on icon at bounding box center [1082, 99] width 16 height 13
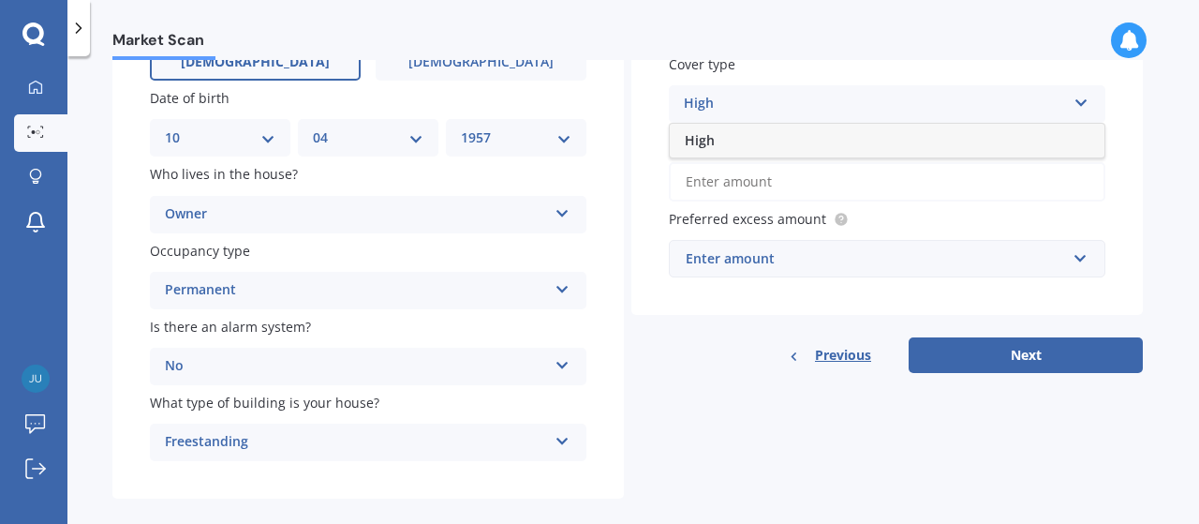
click at [1084, 101] on icon at bounding box center [1082, 99] width 16 height 13
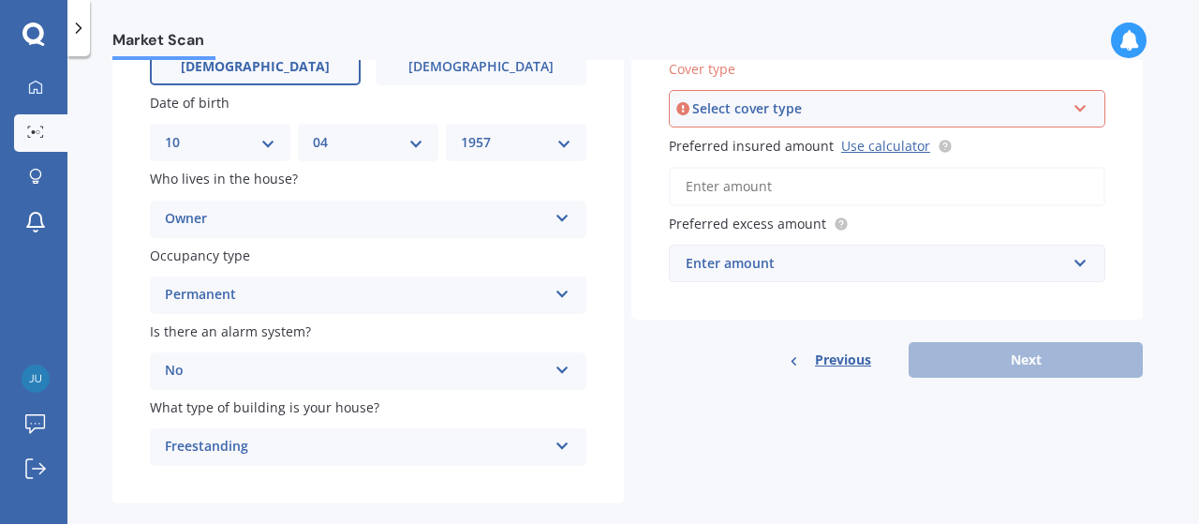
scroll to position [204, 0]
click at [888, 147] on link "Use calculator" at bounding box center [885, 147] width 89 height 18
